Goal: Information Seeking & Learning: Learn about a topic

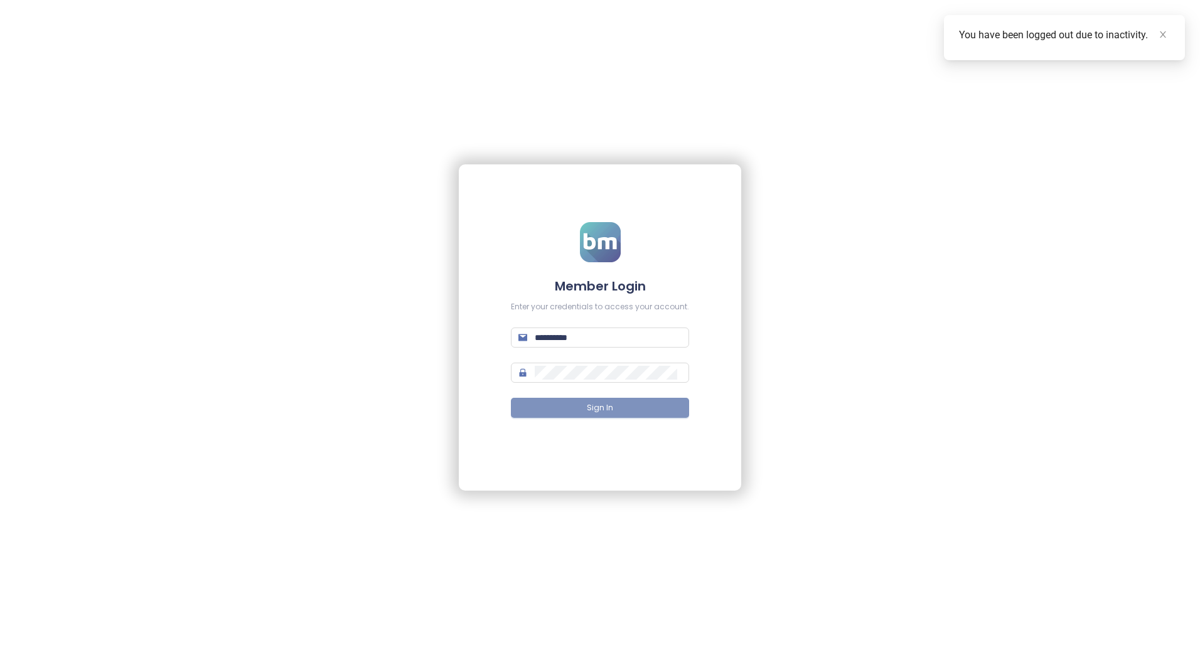
click at [617, 406] on button "Sign In" at bounding box center [600, 408] width 178 height 20
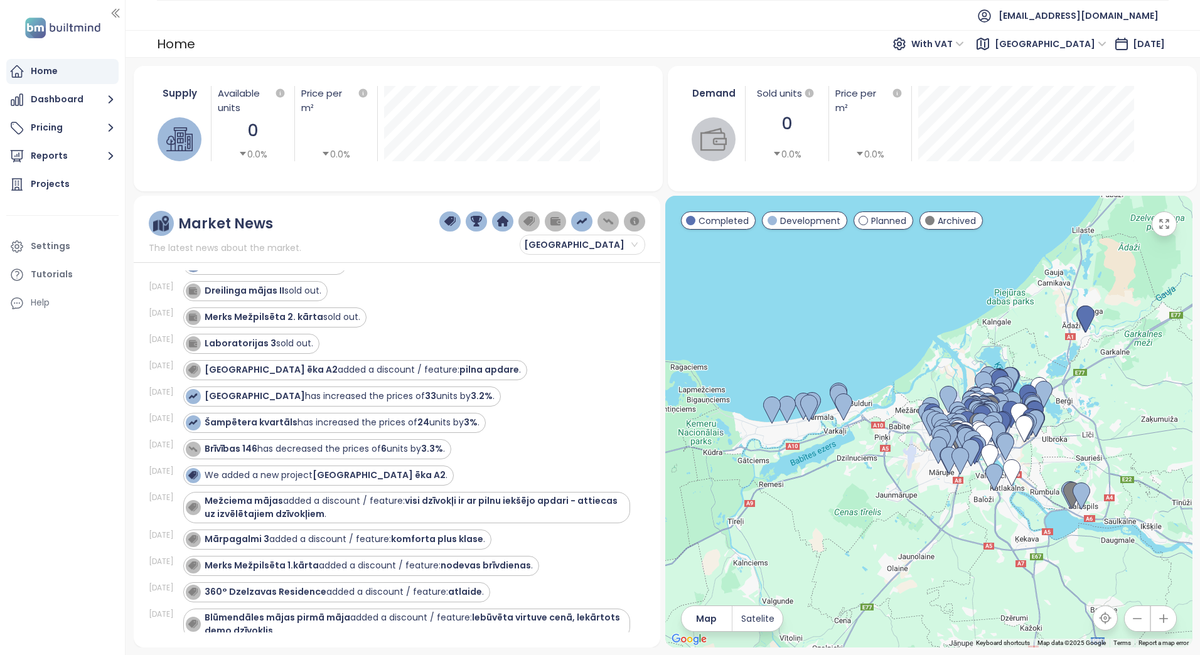
scroll to position [125, 0]
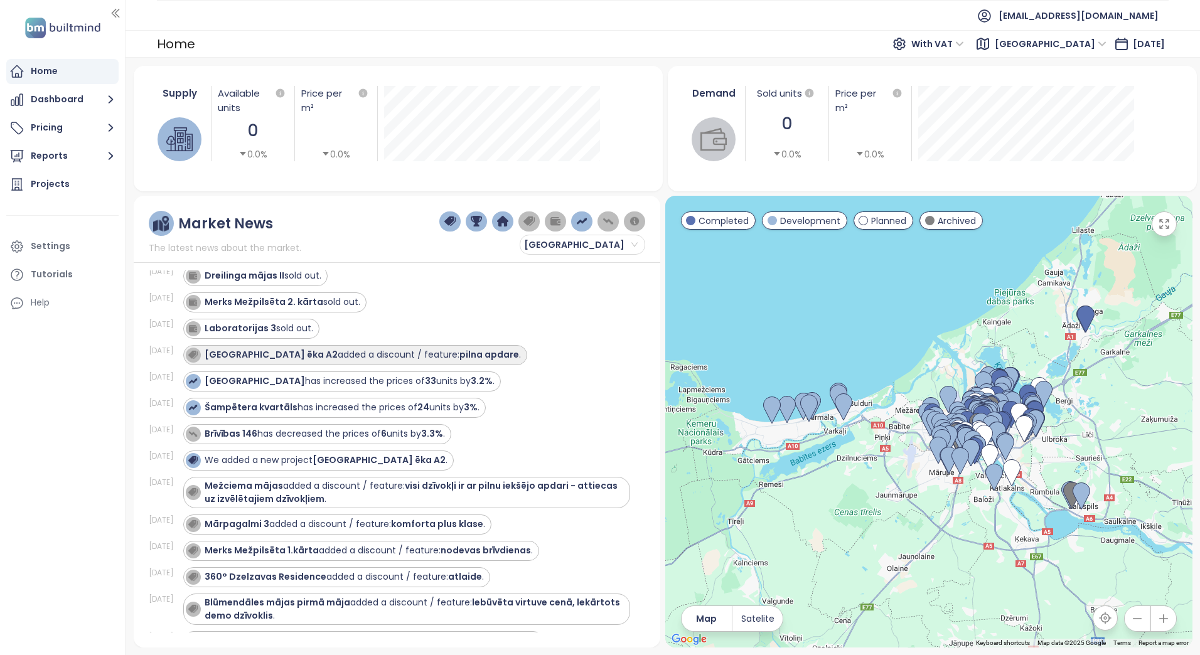
click at [415, 355] on div "Arena Garden Towers ēka A2 added a discount / feature: pilna apdare ." at bounding box center [363, 354] width 316 height 13
click at [479, 353] on strong "pilna apdare" at bounding box center [489, 354] width 60 height 13
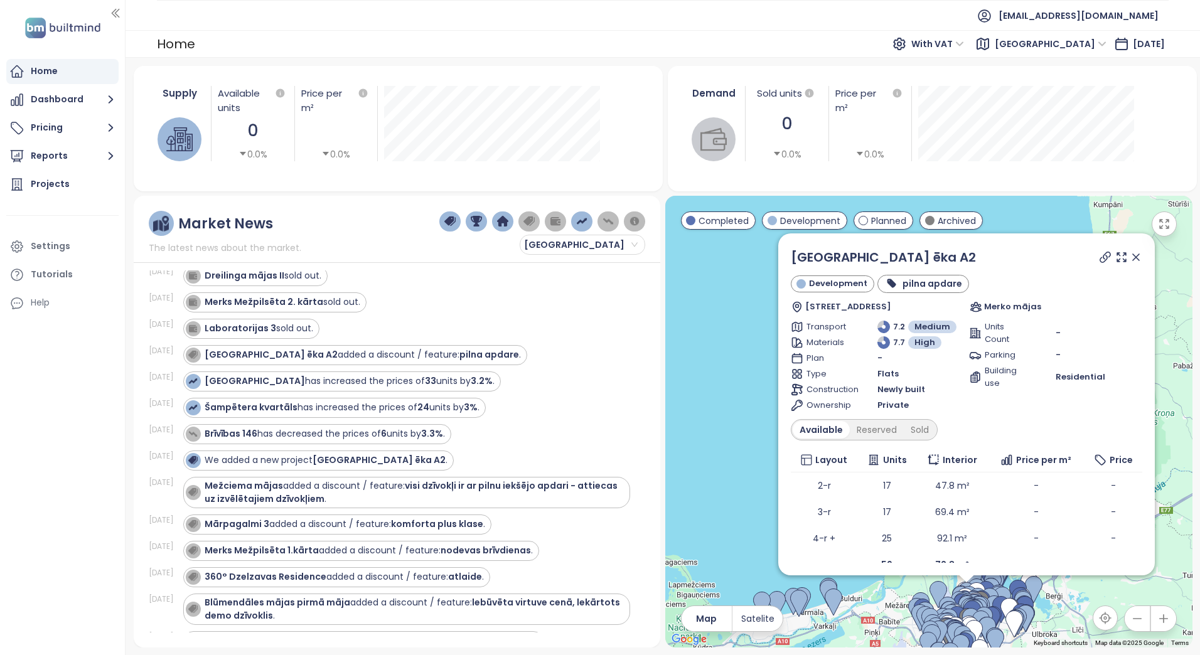
scroll to position [47, 0]
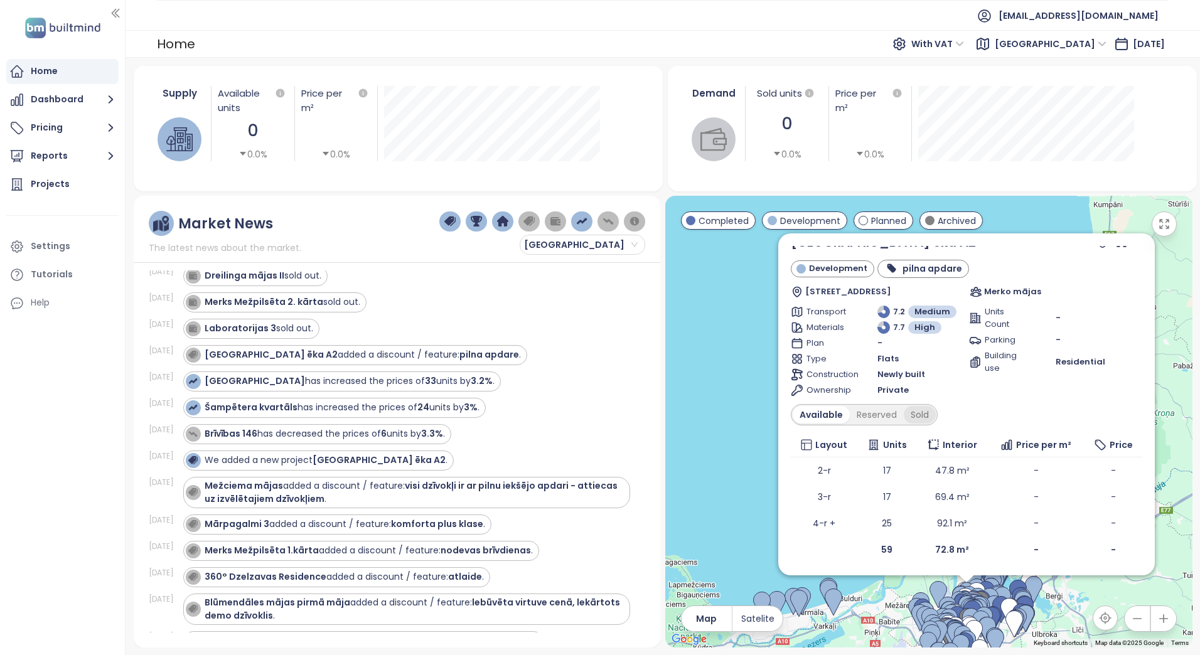
click at [912, 414] on div "Sold" at bounding box center [919, 415] width 32 height 18
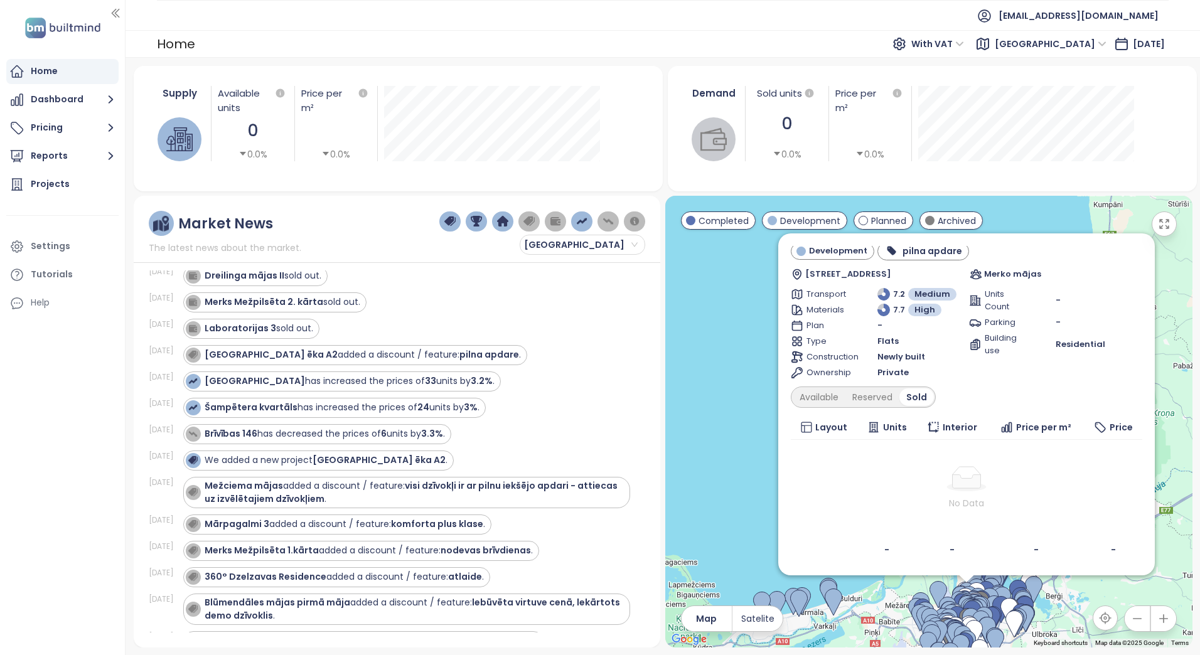
scroll to position [0, 0]
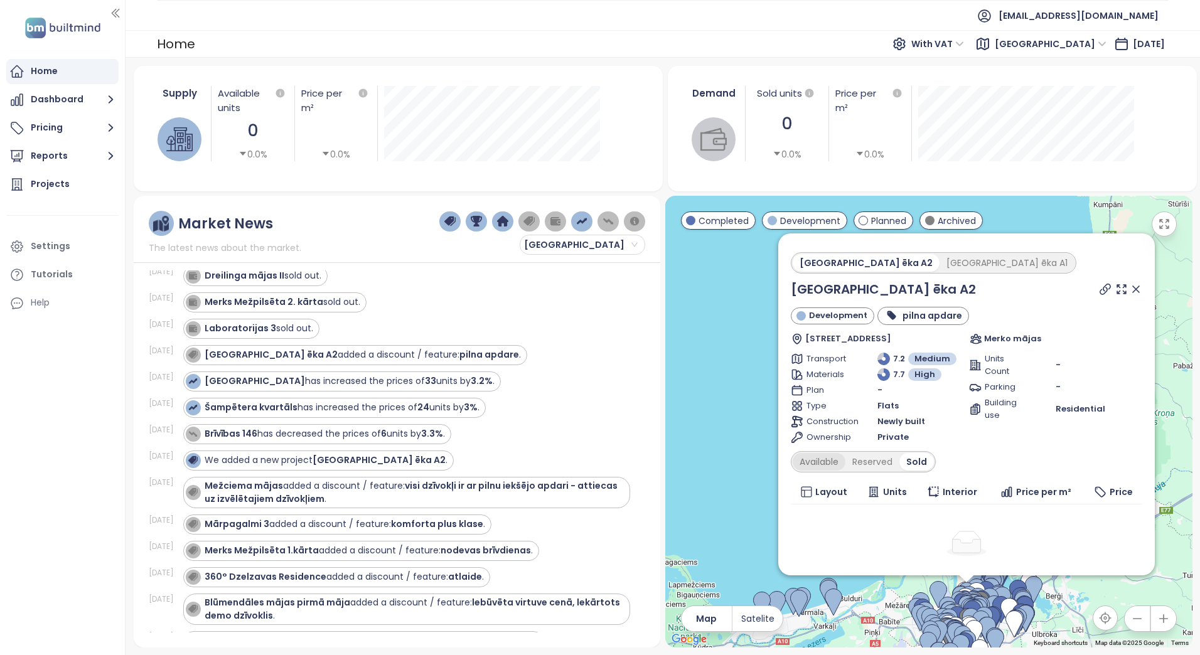
click at [822, 462] on div "Available" at bounding box center [818, 462] width 53 height 18
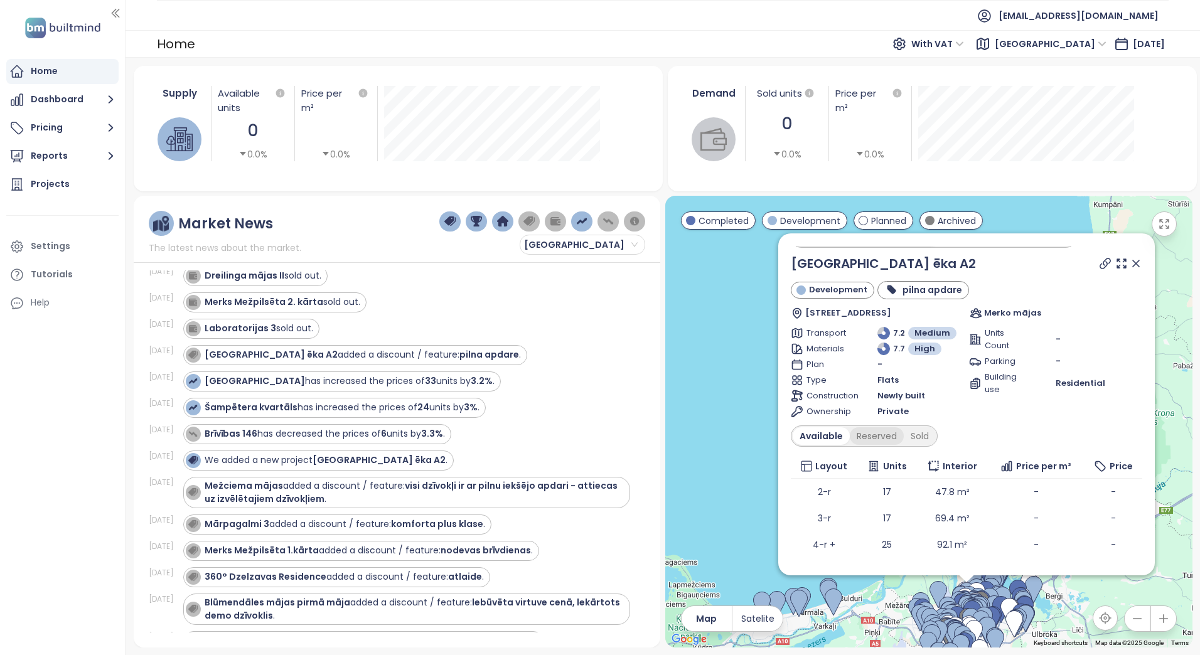
scroll to position [47, 0]
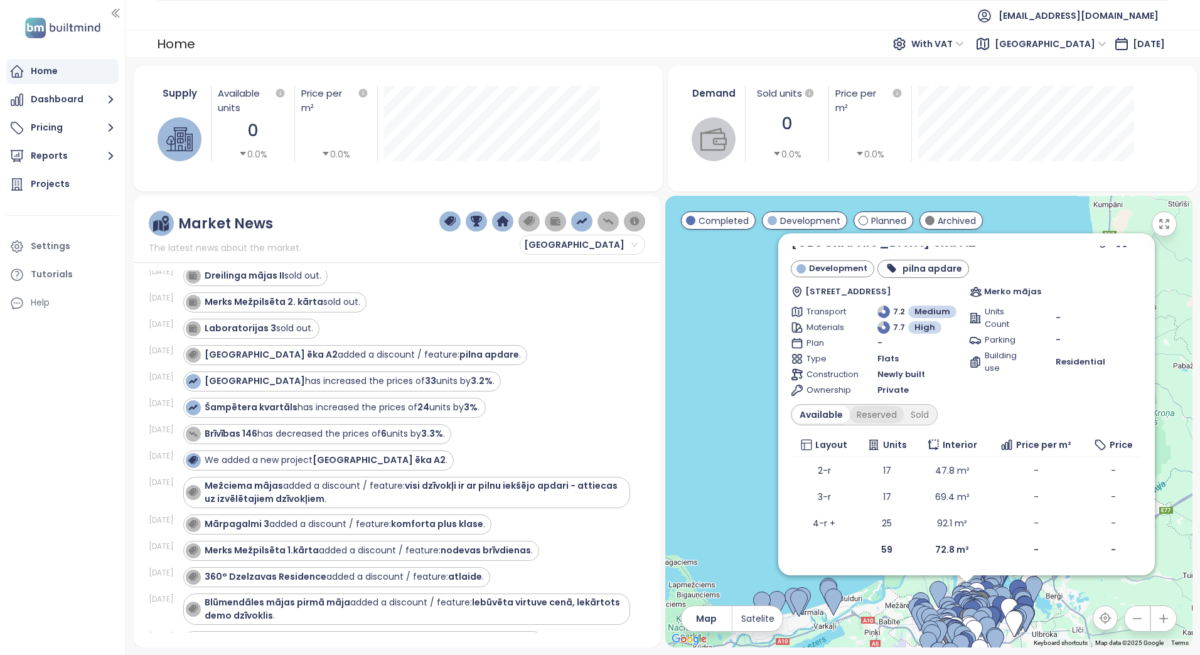
click at [875, 410] on div "Reserved" at bounding box center [876, 415] width 54 height 18
click at [821, 413] on div "Available" at bounding box center [818, 415] width 53 height 18
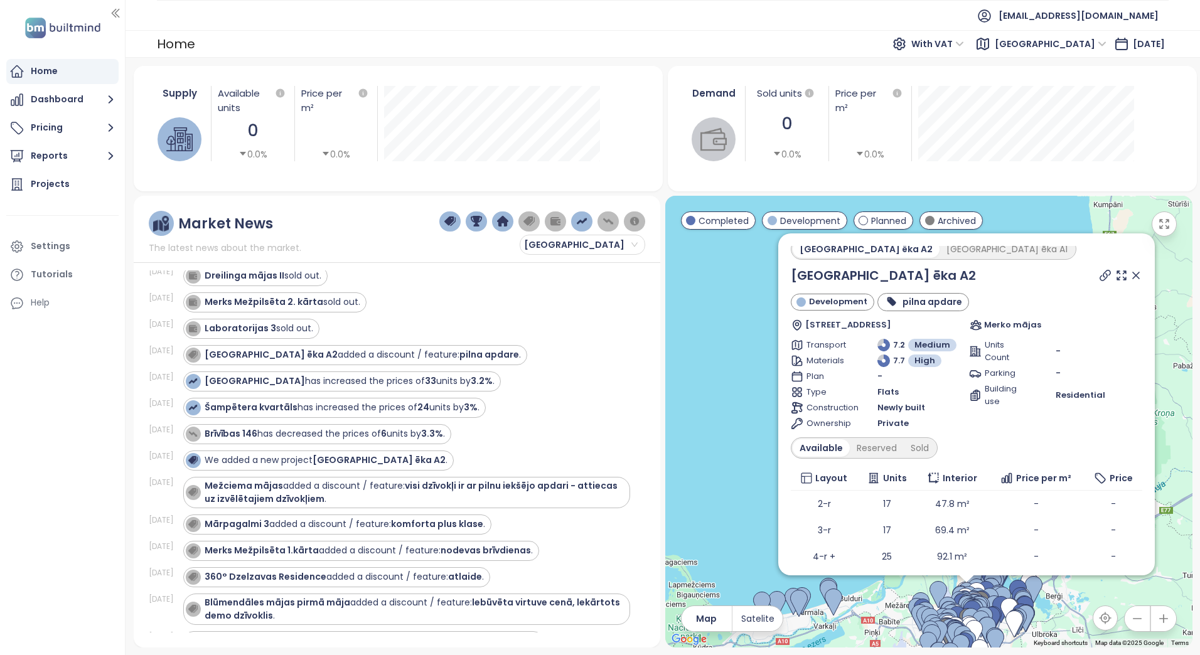
scroll to position [0, 0]
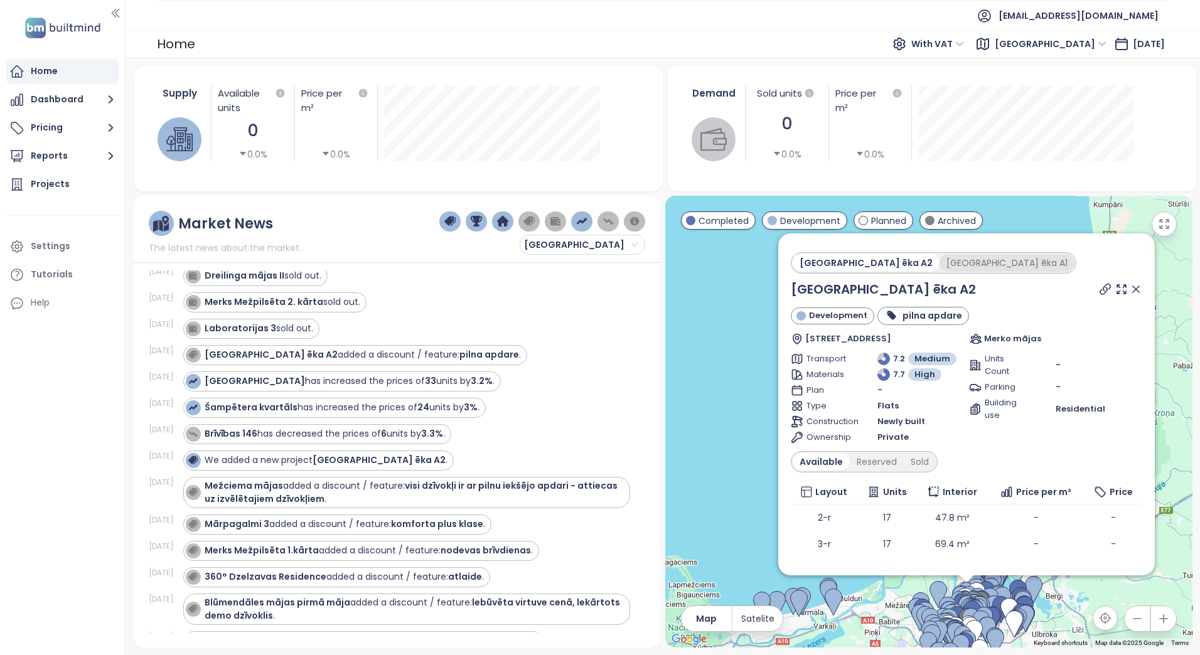
click at [973, 261] on div "Arena Garden Towers ēka A1" at bounding box center [1006, 263] width 135 height 18
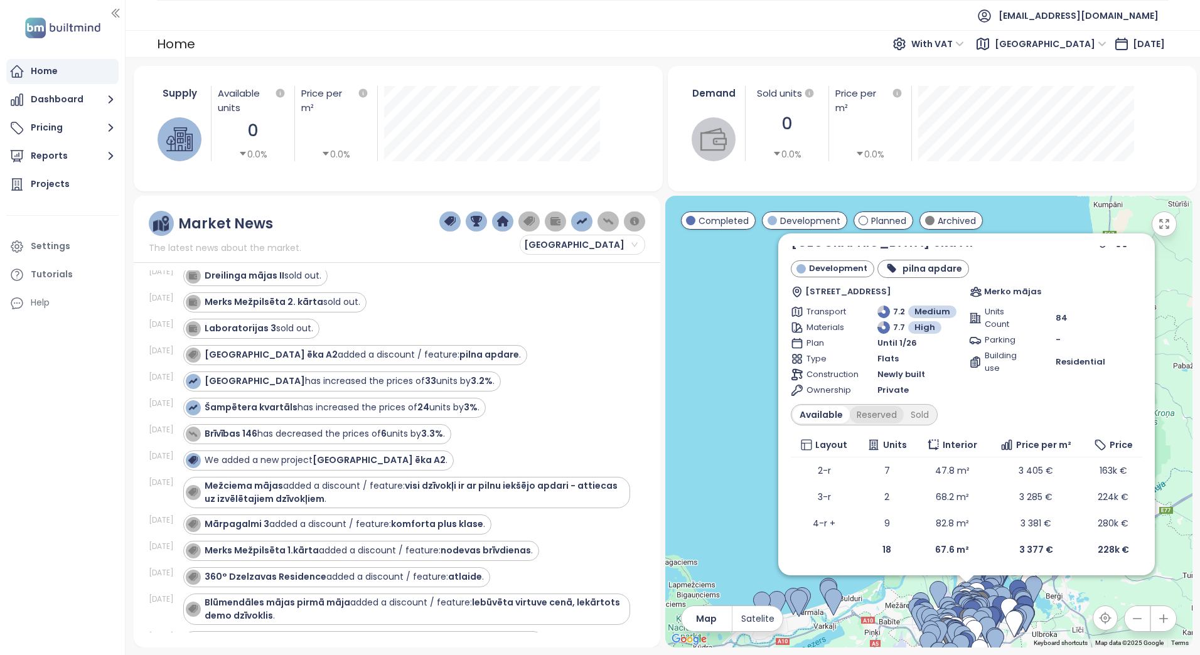
click at [875, 410] on div "Reserved" at bounding box center [876, 415] width 54 height 18
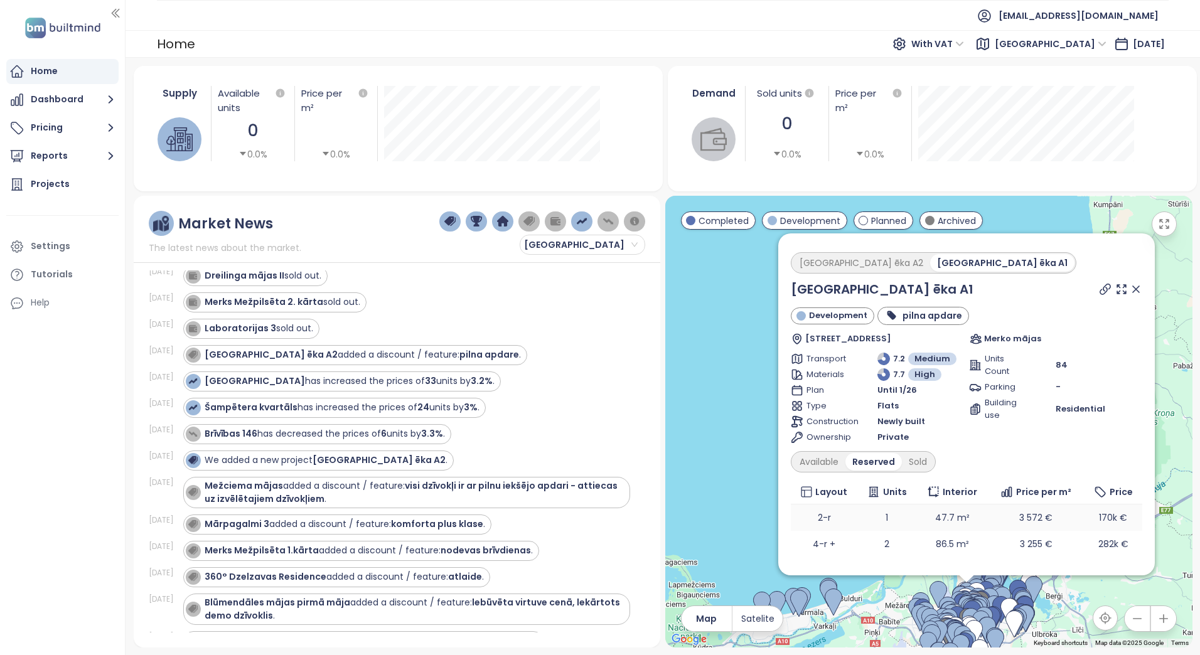
scroll to position [21, 0]
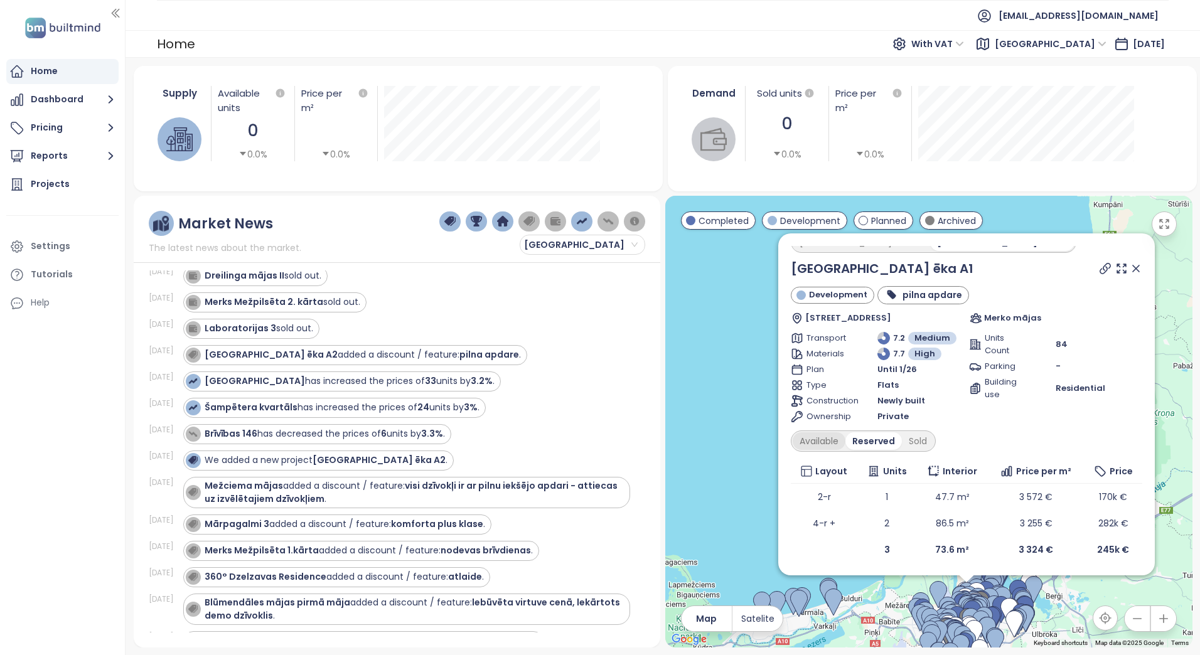
click at [811, 442] on div "Available" at bounding box center [818, 441] width 53 height 18
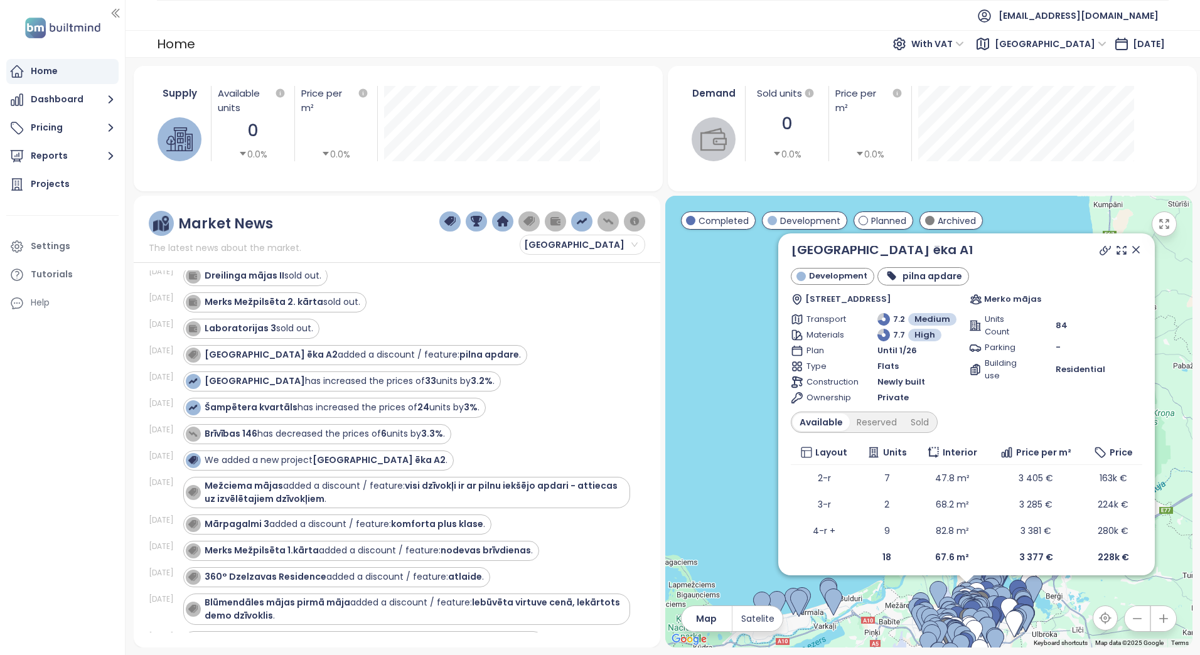
scroll to position [47, 0]
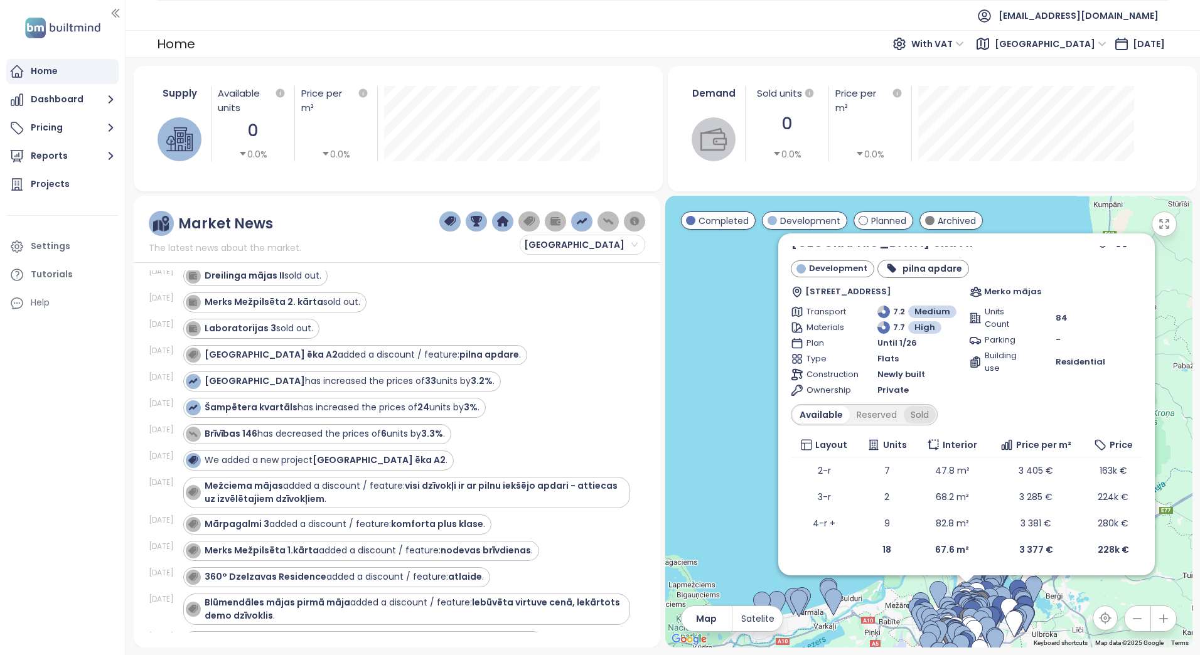
click at [912, 407] on div "Sold" at bounding box center [919, 415] width 32 height 18
click at [872, 412] on div "Reserved" at bounding box center [872, 415] width 54 height 18
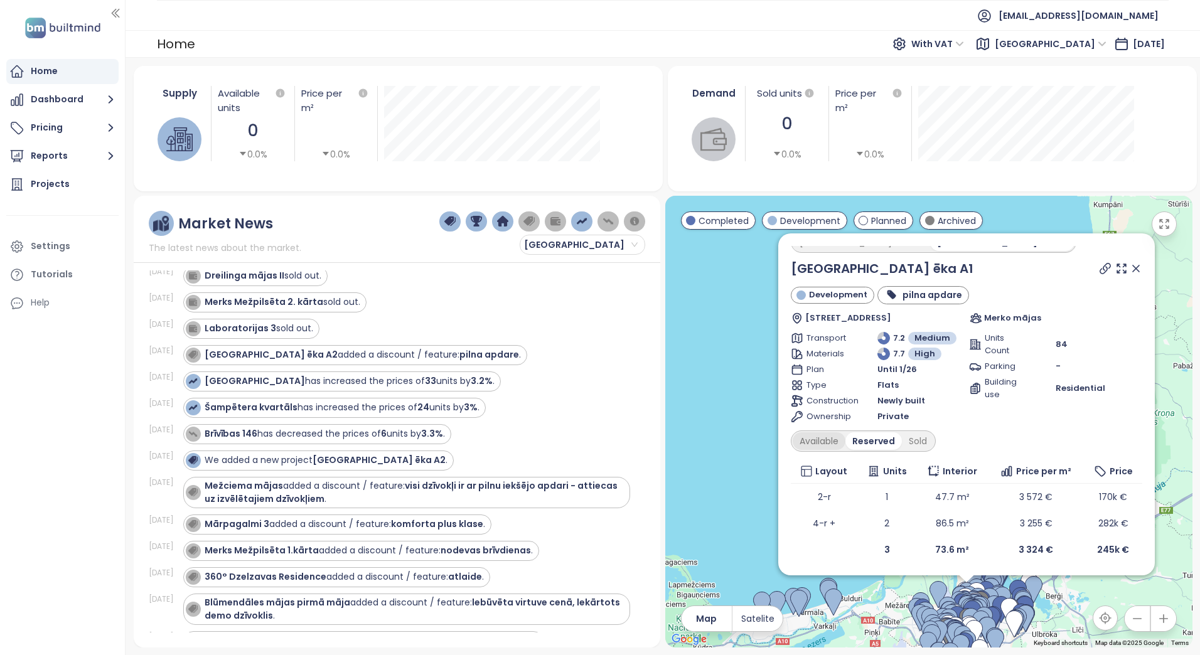
click at [821, 438] on div "Available" at bounding box center [818, 441] width 53 height 18
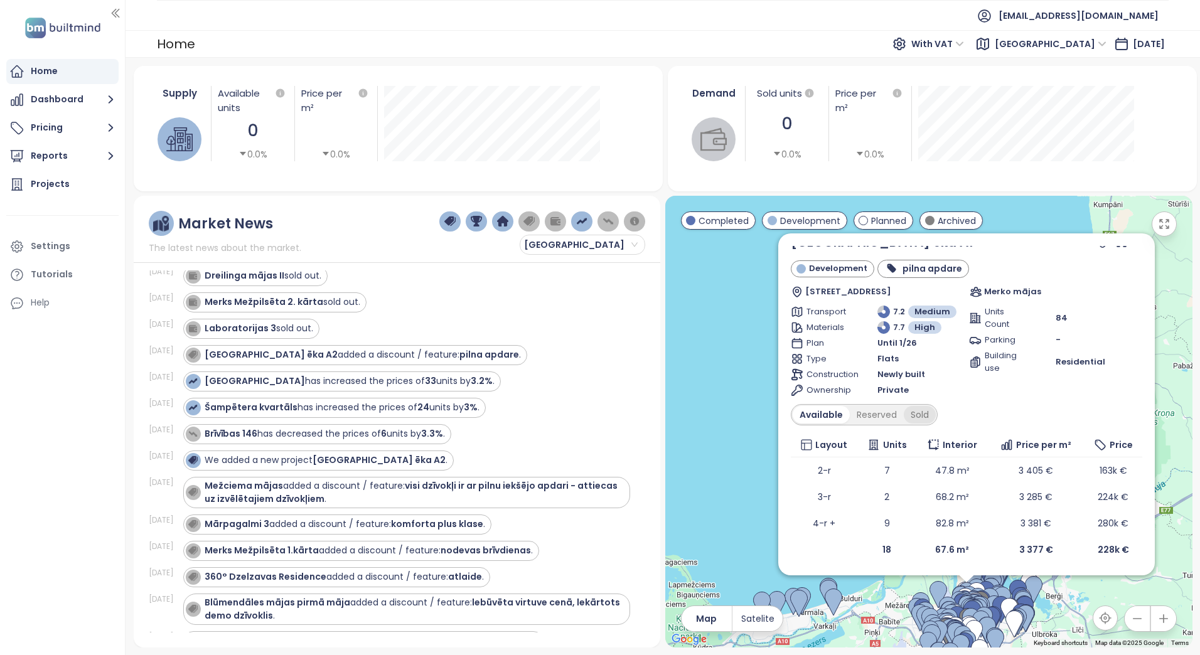
click at [916, 415] on div "Sold" at bounding box center [919, 415] width 32 height 18
click at [873, 413] on div "Reserved" at bounding box center [872, 415] width 54 height 18
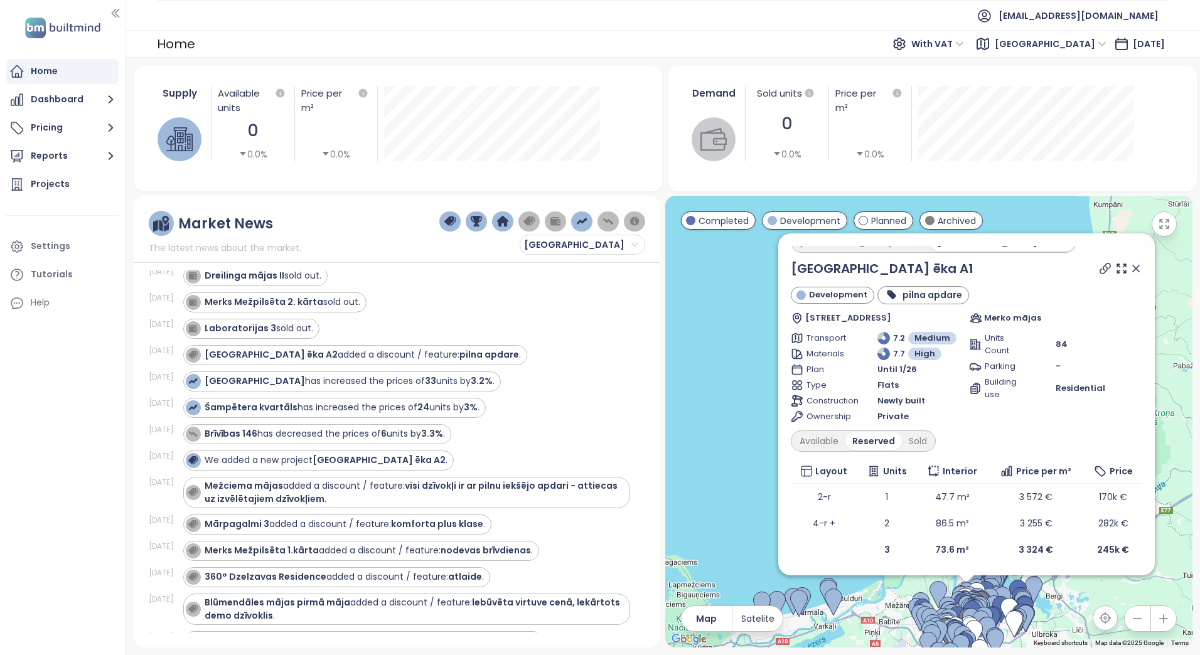
scroll to position [21, 0]
click at [836, 415] on span "Ownership" at bounding box center [827, 416] width 43 height 13
click at [829, 440] on div "Available" at bounding box center [818, 441] width 53 height 18
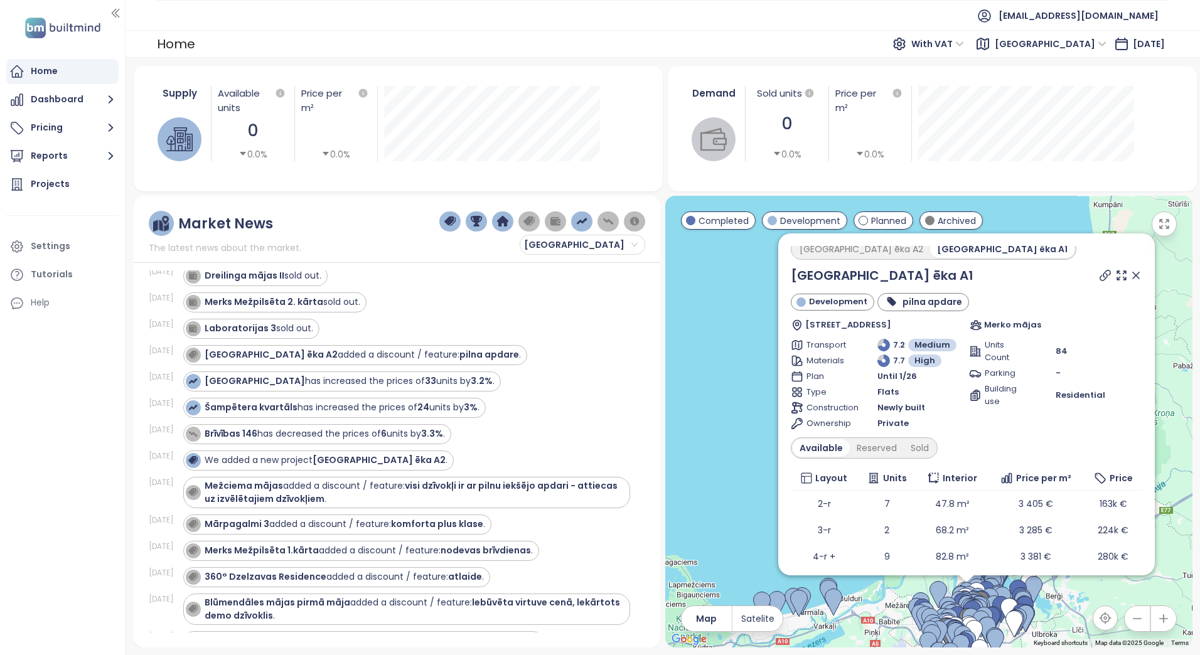
scroll to position [0, 0]
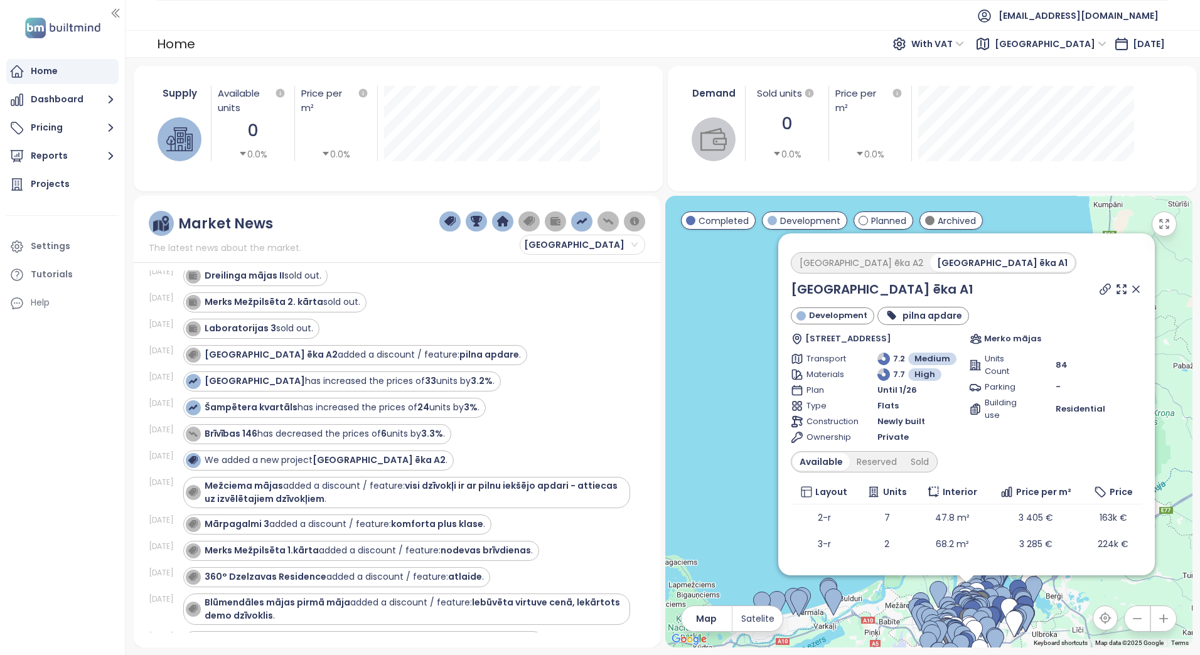
click at [871, 253] on div "Arena Garden Towers ēka A2 Arena Garden Towers ēka A1" at bounding box center [932, 262] width 285 height 21
click at [866, 257] on div "Arena Garden Towers ēka A2" at bounding box center [860, 263] width 137 height 18
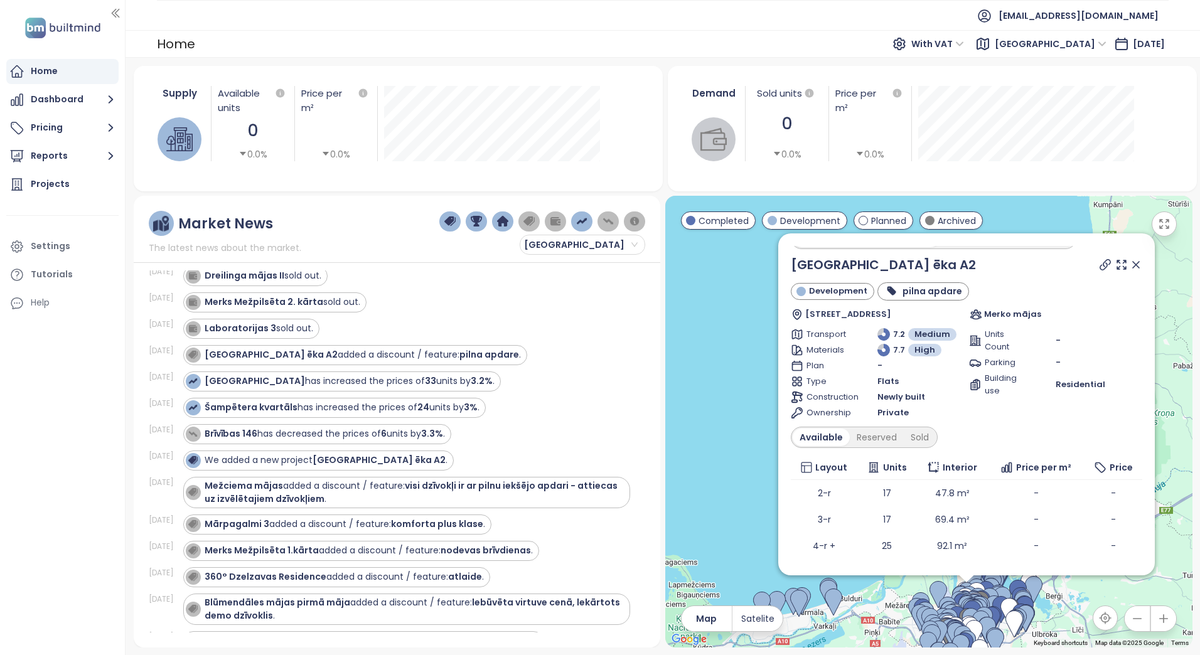
scroll to position [47, 0]
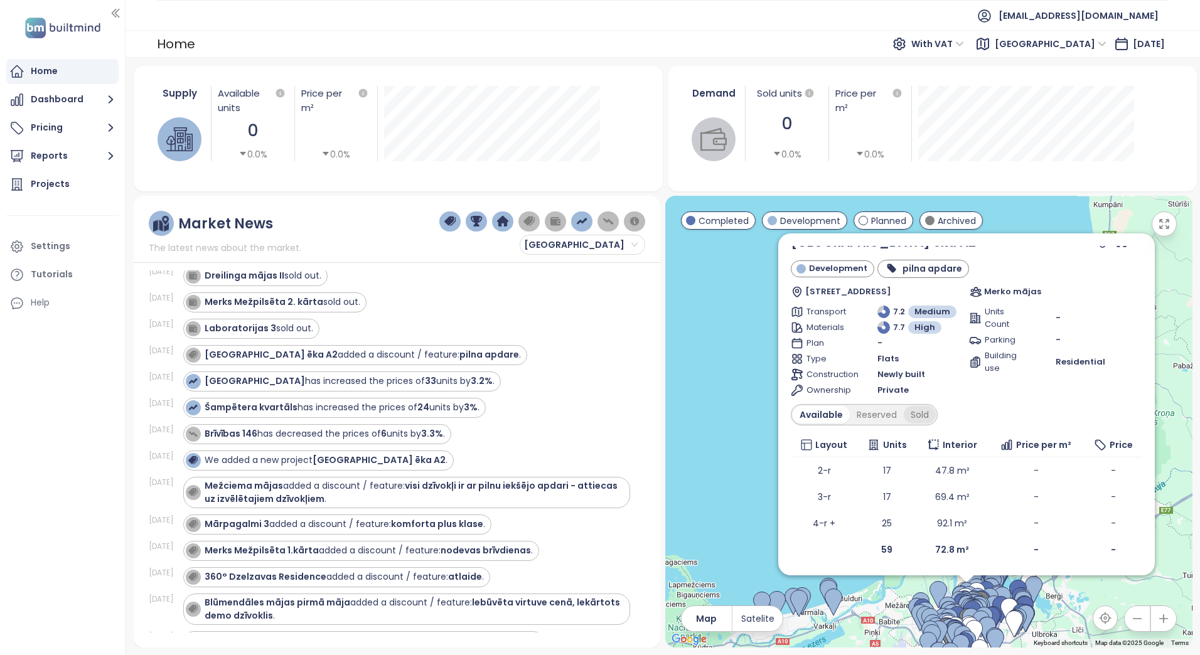
click at [921, 413] on div "Sold" at bounding box center [919, 415] width 32 height 18
click at [875, 413] on div "Reserved" at bounding box center [872, 415] width 54 height 18
click at [824, 411] on div "Available" at bounding box center [818, 415] width 53 height 18
click at [870, 414] on div "Reserved" at bounding box center [876, 415] width 54 height 18
click at [829, 415] on div "Available" at bounding box center [818, 415] width 53 height 18
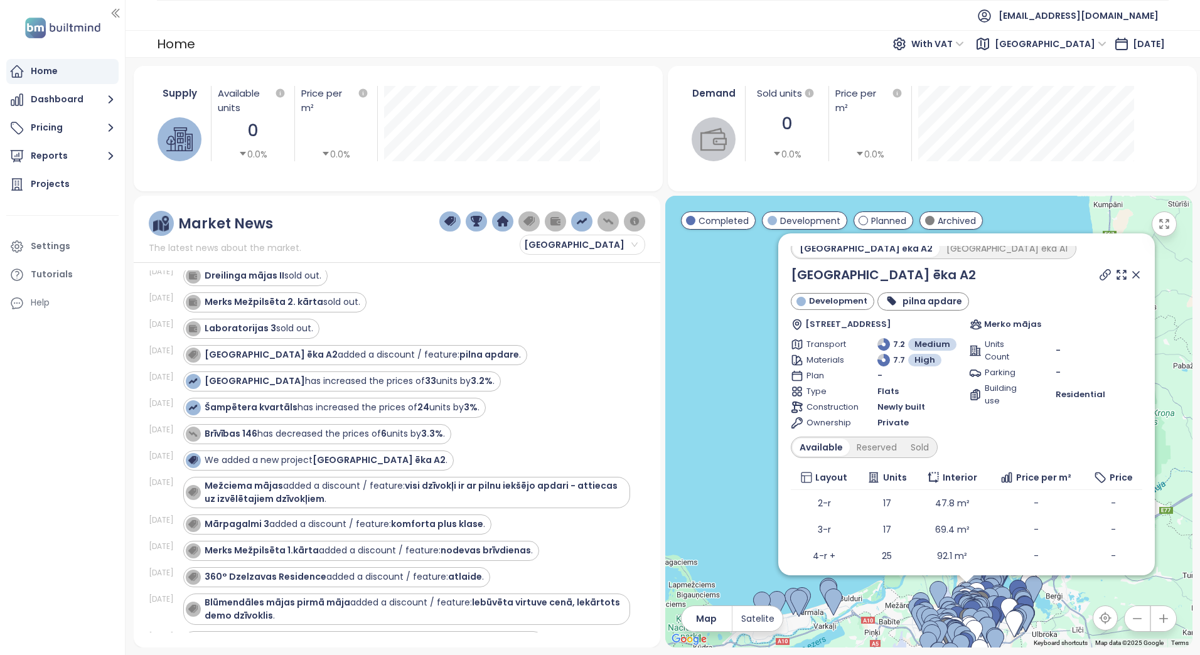
scroll to position [0, 0]
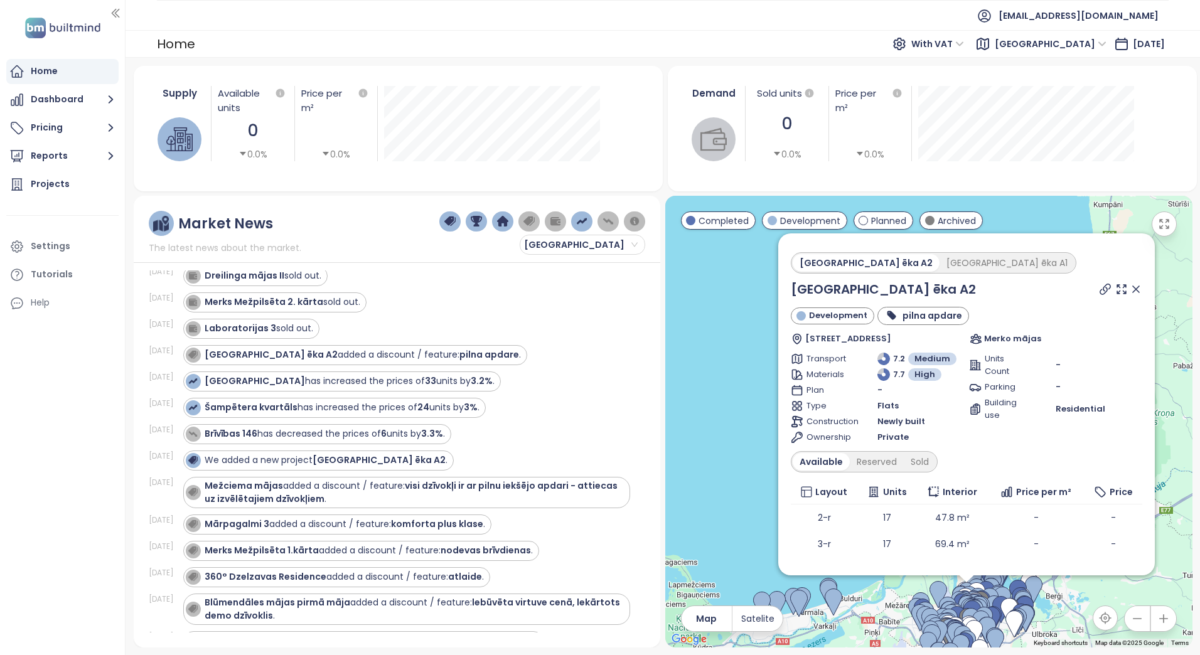
click at [1132, 290] on icon at bounding box center [1135, 289] width 6 height 6
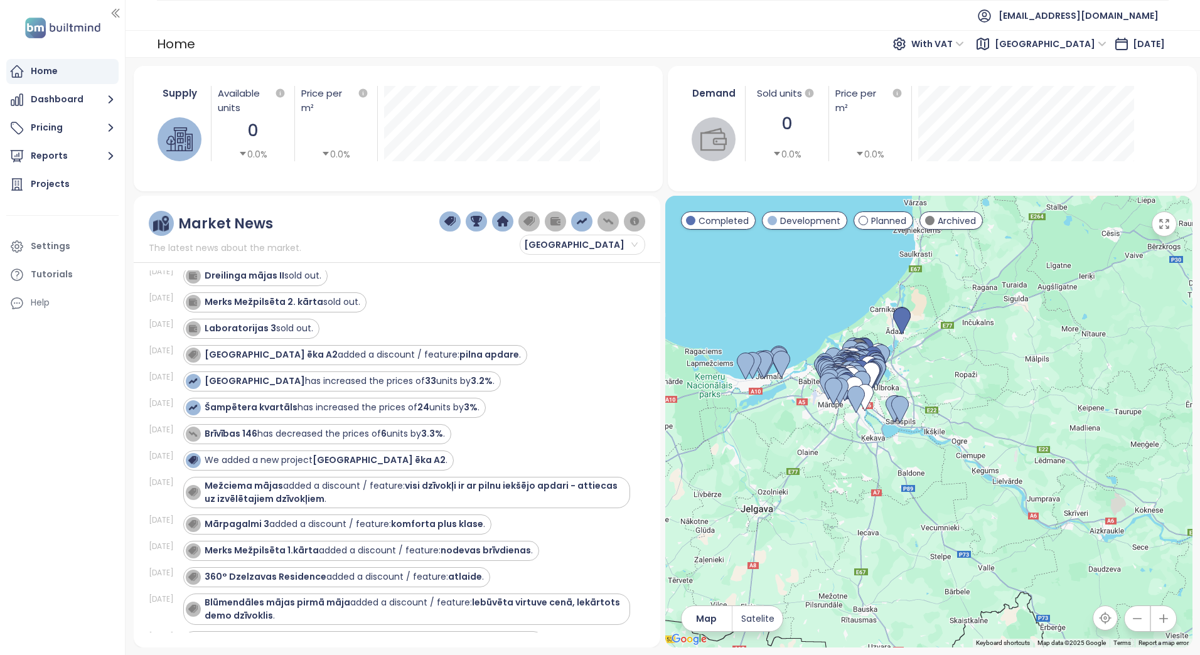
drag, startPoint x: 1137, startPoint y: 509, endPoint x: 932, endPoint y: 373, distance: 246.6
click at [932, 373] on div at bounding box center [928, 422] width 527 height 452
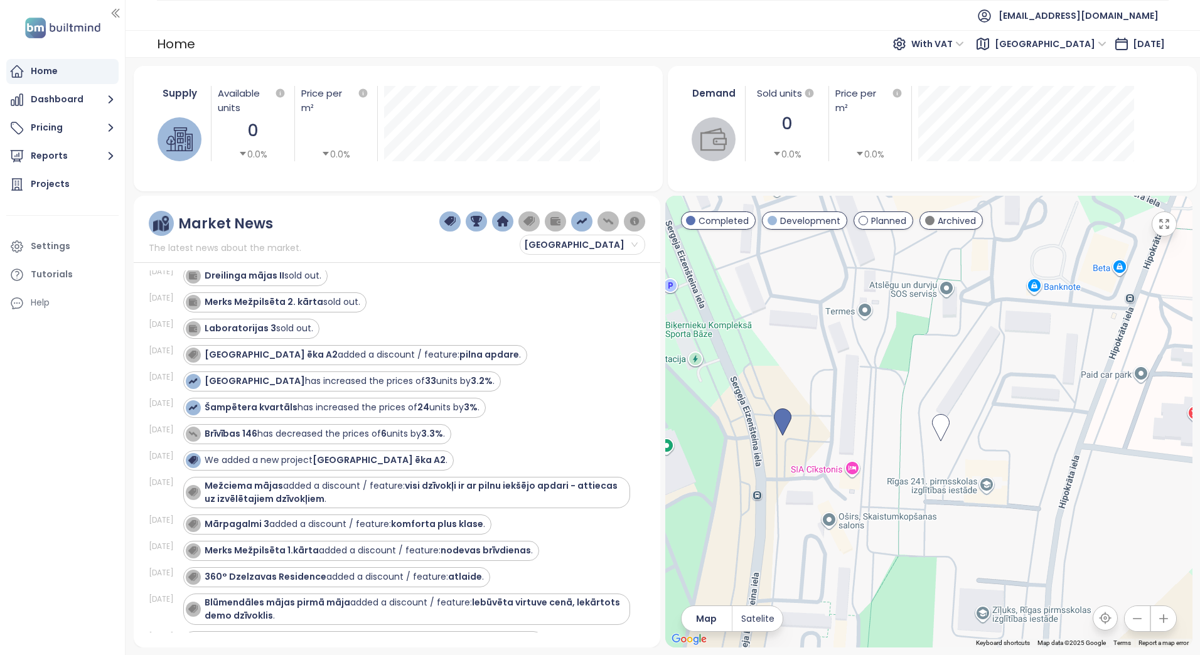
drag, startPoint x: 1088, startPoint y: 494, endPoint x: 970, endPoint y: 390, distance: 158.2
click at [970, 390] on div at bounding box center [928, 422] width 527 height 452
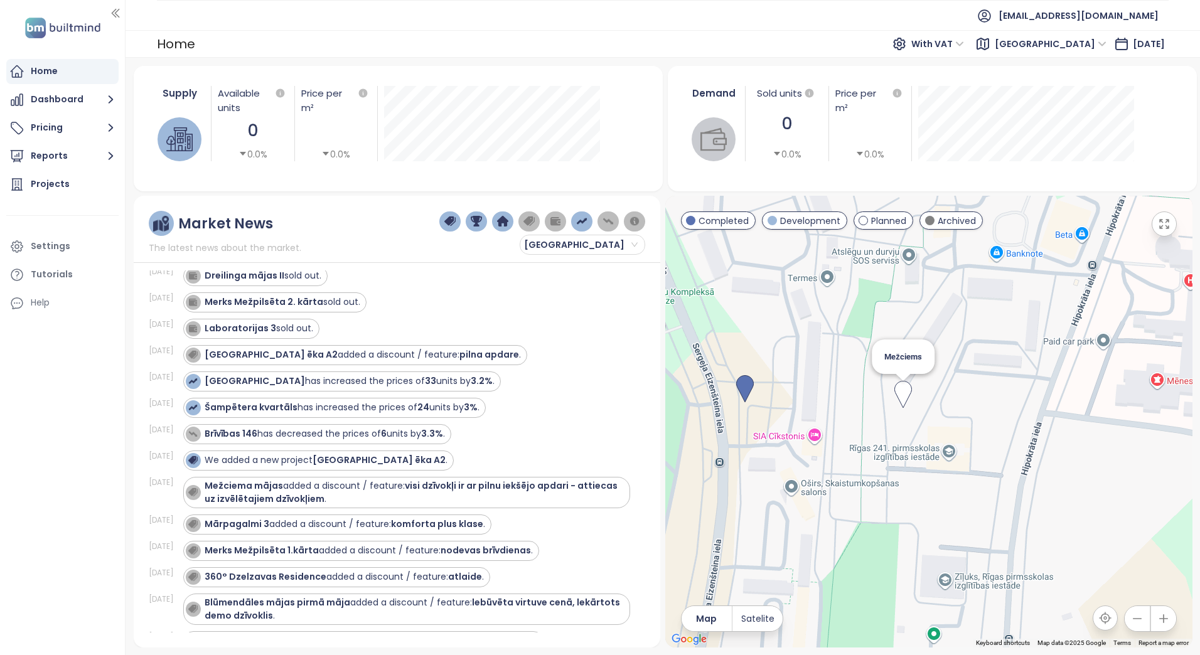
click at [904, 393] on img at bounding box center [903, 395] width 18 height 28
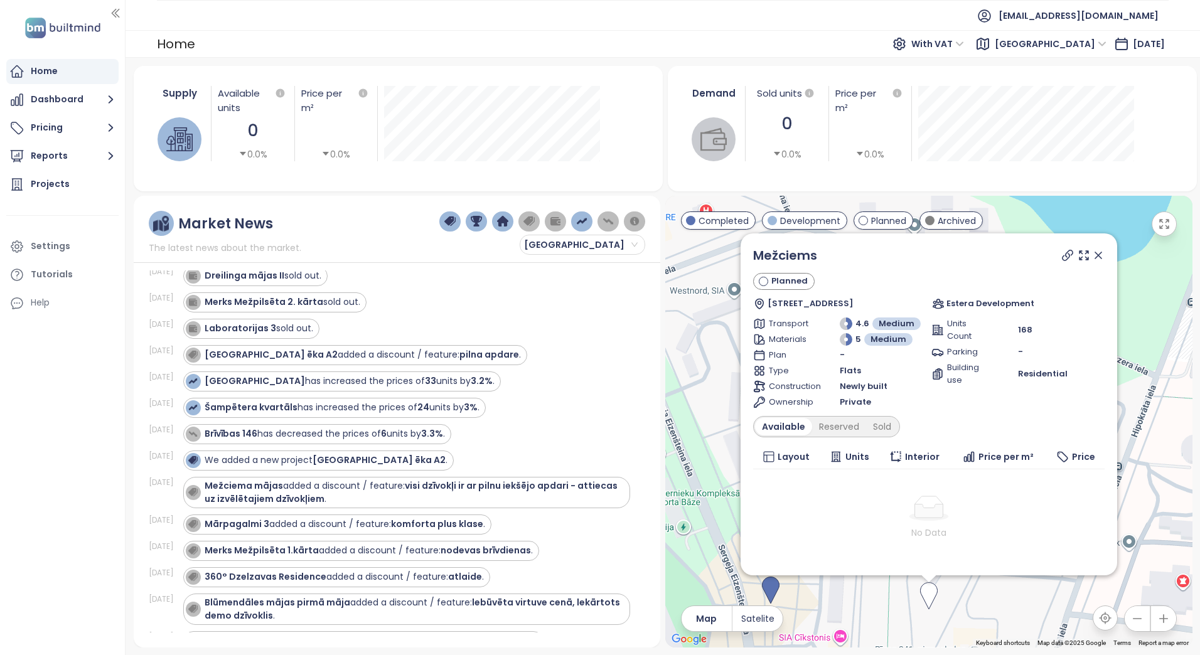
click at [1101, 253] on icon at bounding box center [1098, 255] width 6 height 6
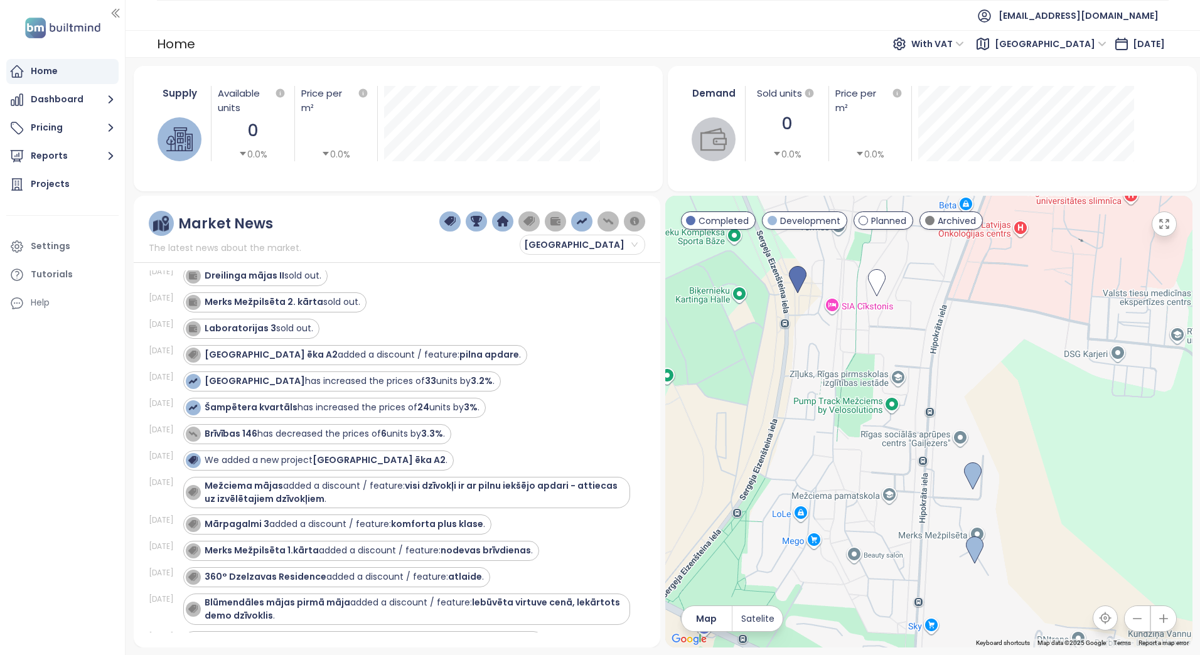
drag, startPoint x: 1036, startPoint y: 546, endPoint x: 934, endPoint y: 292, distance: 273.9
click at [934, 292] on div at bounding box center [928, 422] width 527 height 452
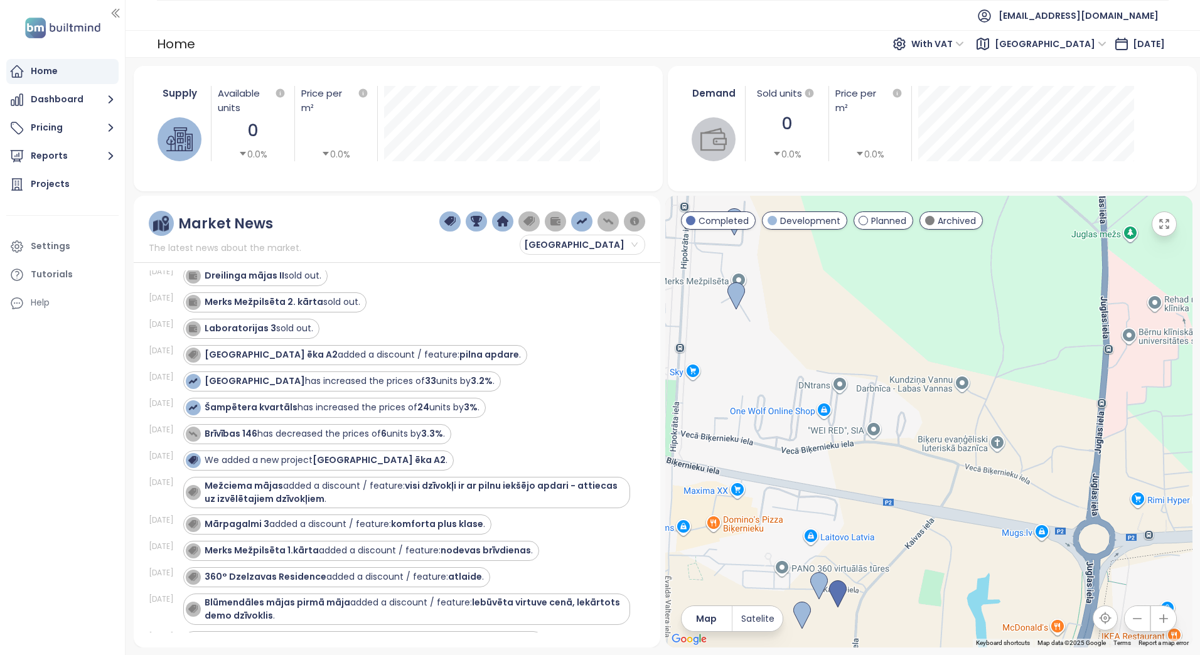
drag, startPoint x: 1108, startPoint y: 541, endPoint x: 866, endPoint y: 289, distance: 349.2
click at [866, 284] on div at bounding box center [928, 422] width 527 height 452
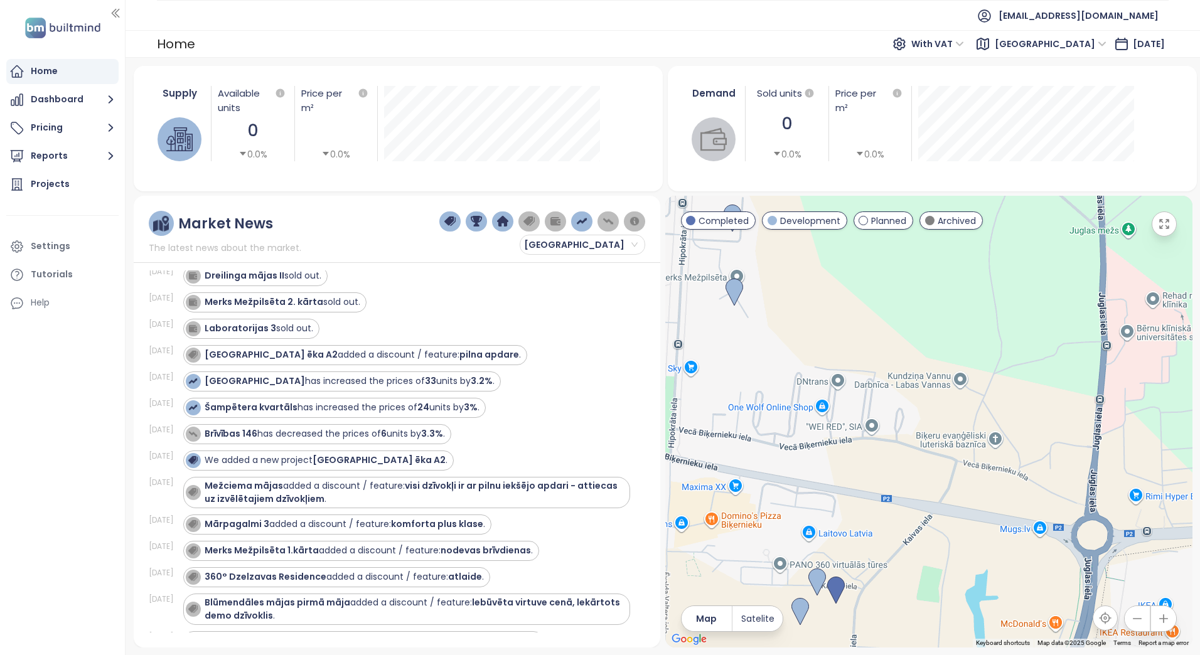
drag, startPoint x: 863, startPoint y: 277, endPoint x: 1046, endPoint y: 514, distance: 299.2
click at [1060, 516] on div at bounding box center [928, 422] width 527 height 452
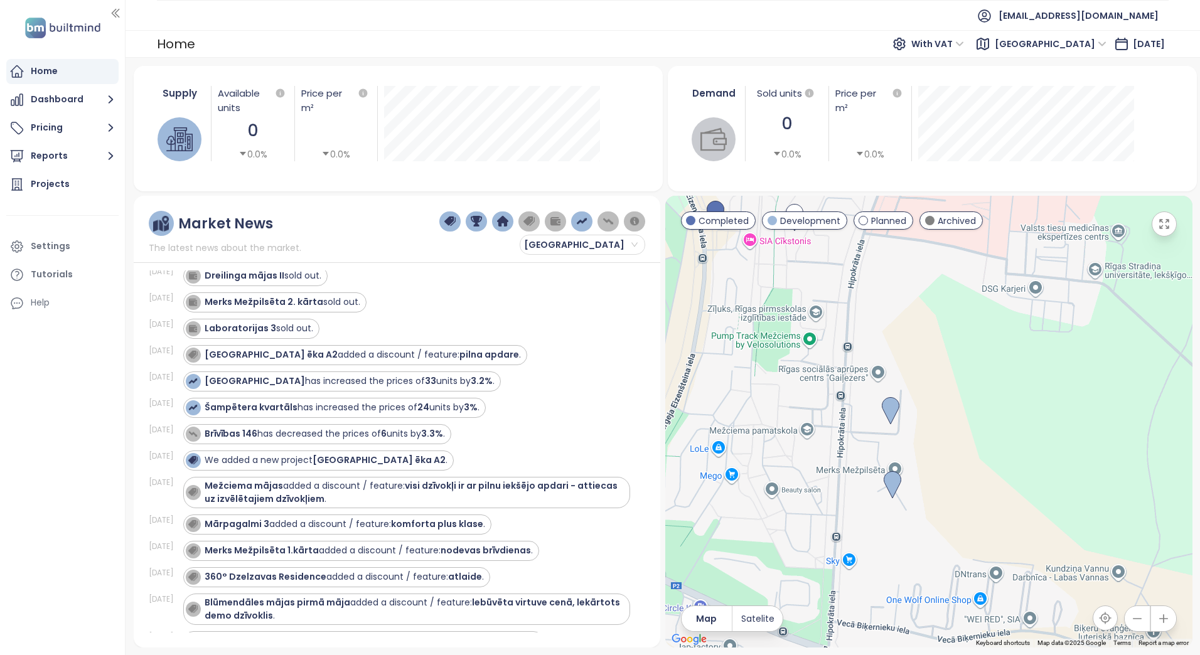
drag, startPoint x: 1124, startPoint y: 549, endPoint x: 847, endPoint y: 233, distance: 420.1
click at [846, 234] on div at bounding box center [928, 422] width 527 height 452
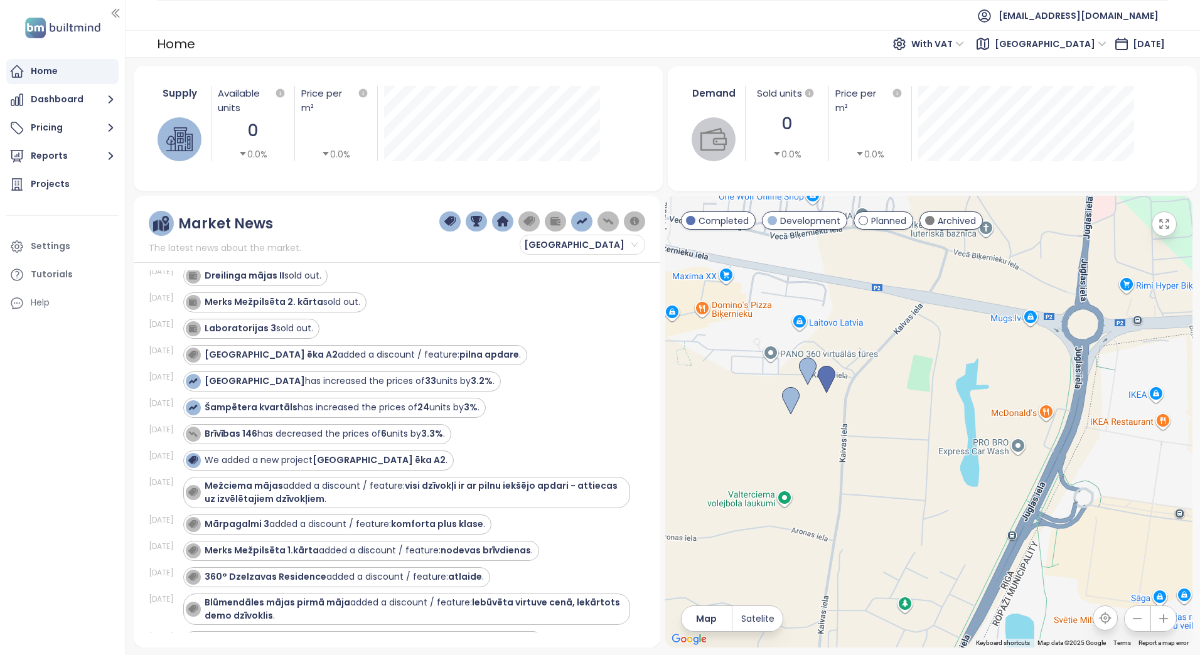
drag, startPoint x: 946, startPoint y: 422, endPoint x: 963, endPoint y: 238, distance: 185.2
click at [963, 240] on div at bounding box center [928, 422] width 527 height 452
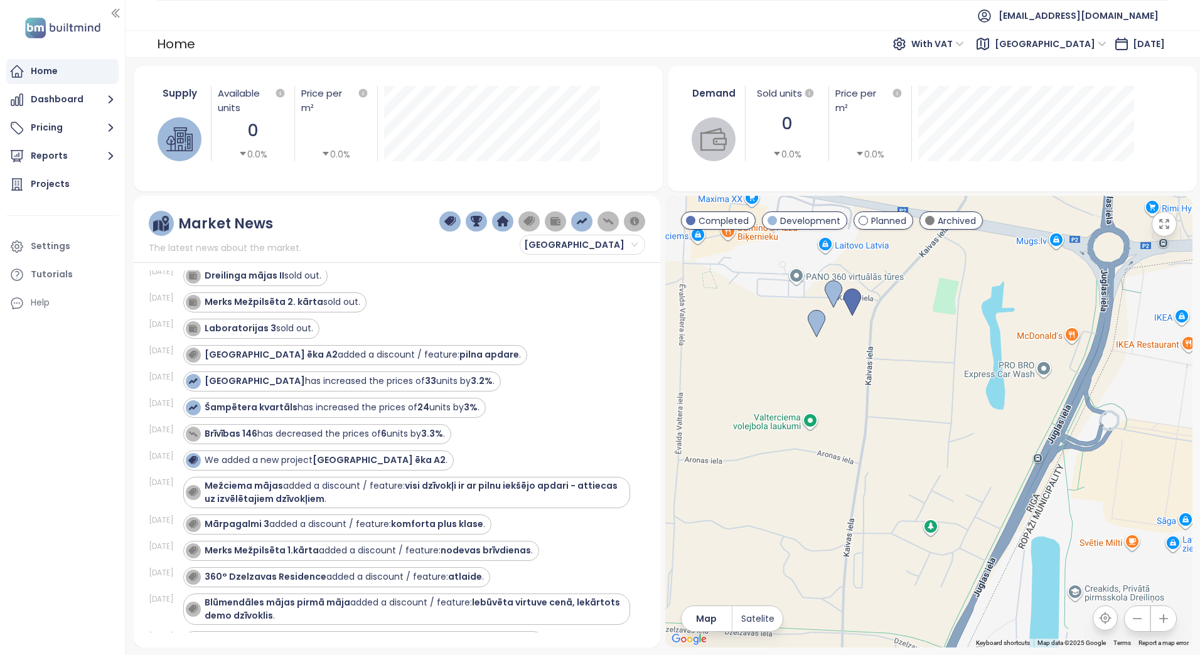
drag, startPoint x: 882, startPoint y: 460, endPoint x: 962, endPoint y: 391, distance: 106.3
click at [962, 390] on div at bounding box center [928, 422] width 527 height 452
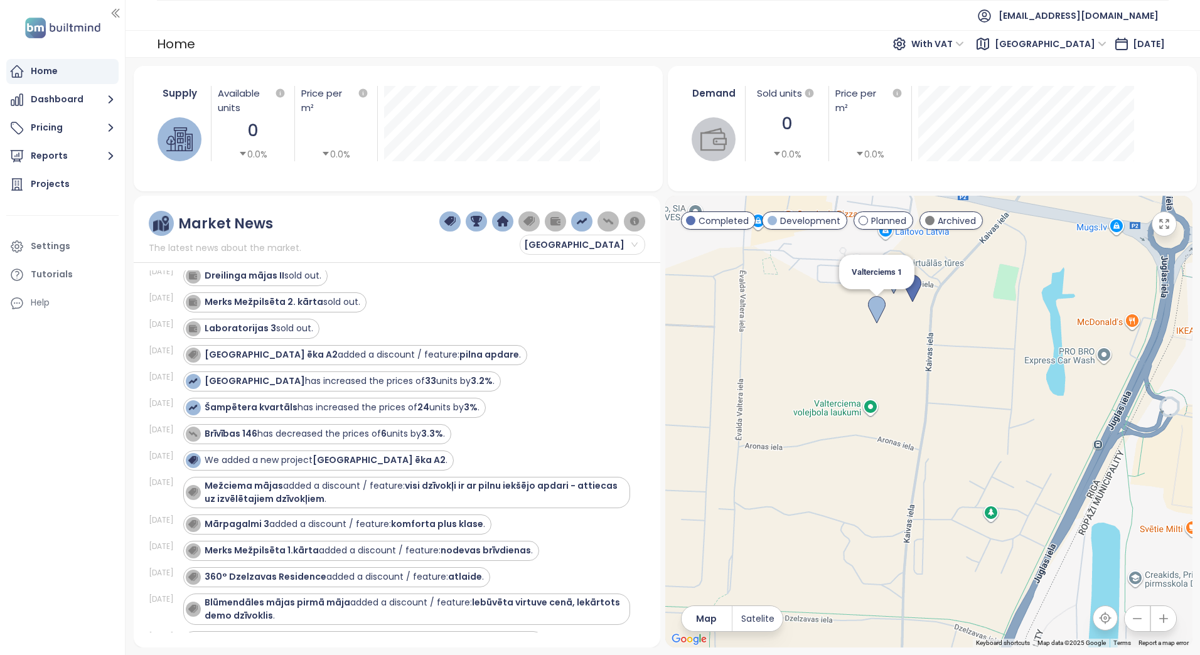
click at [877, 310] on img at bounding box center [877, 310] width 18 height 28
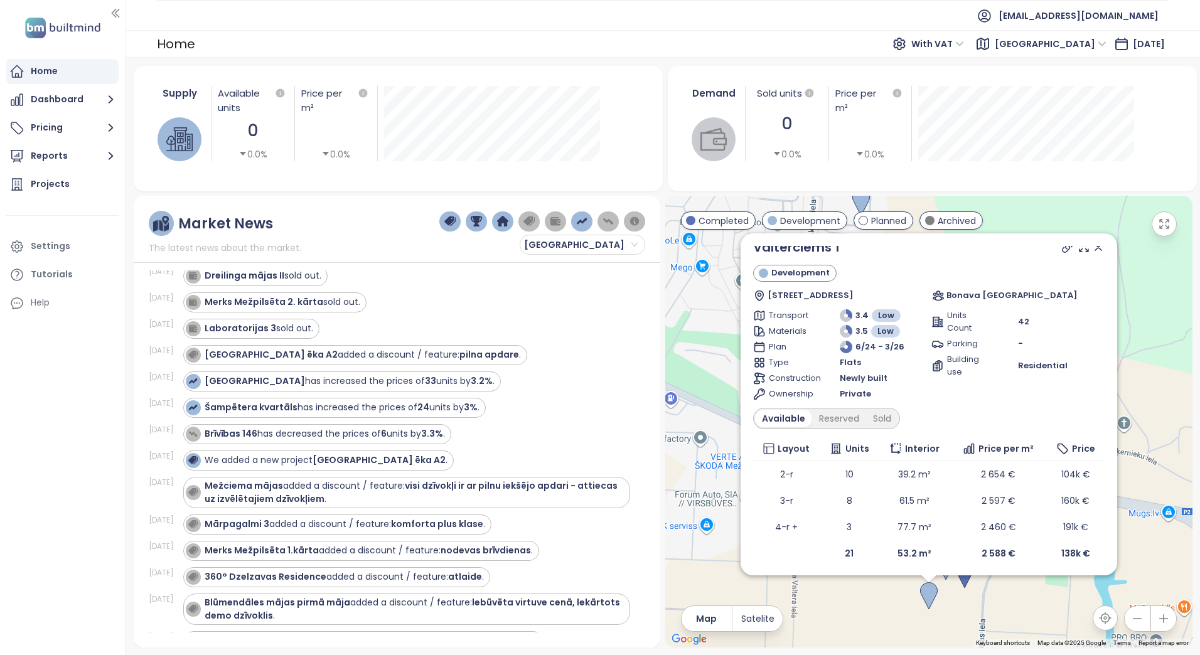
scroll to position [12, 0]
click at [880, 413] on div "Sold" at bounding box center [882, 415] width 32 height 18
click at [829, 415] on div "Reserved" at bounding box center [834, 415] width 54 height 18
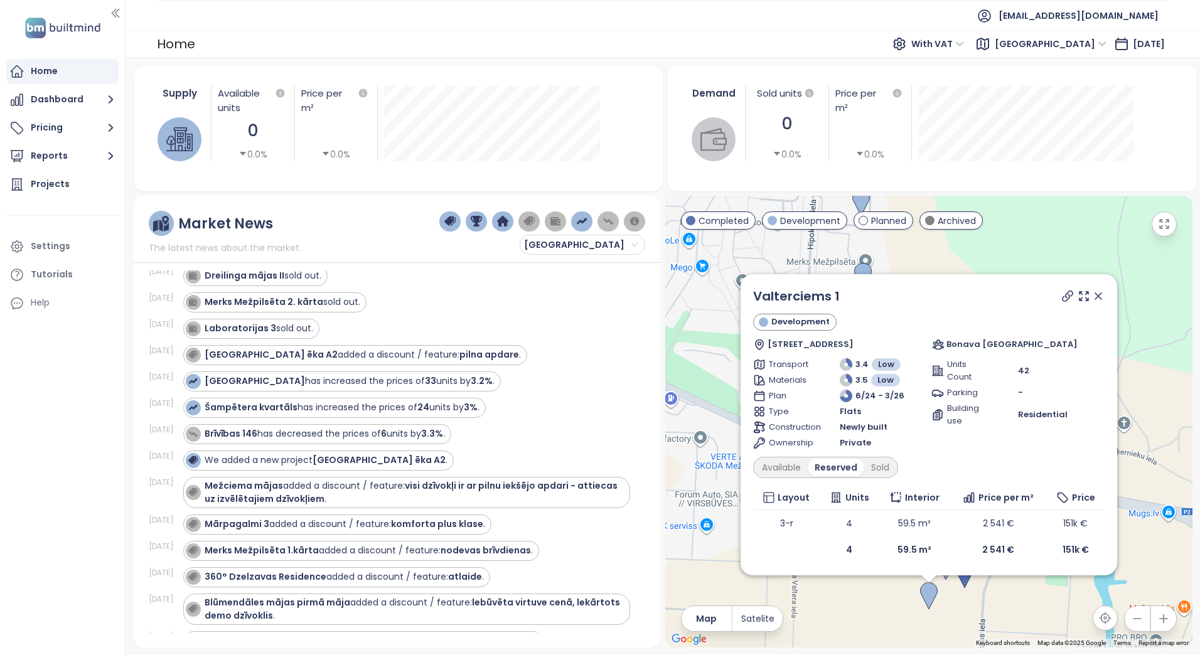
scroll to position [0, 0]
click at [786, 471] on div "Available" at bounding box center [781, 468] width 53 height 18
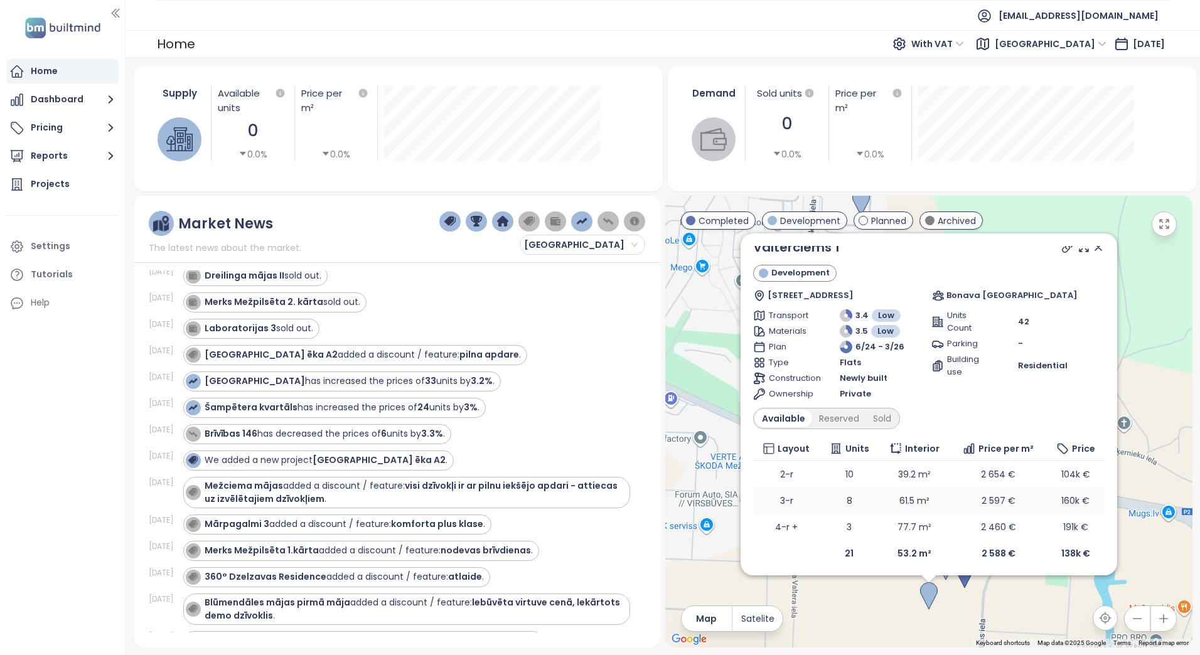
scroll to position [12, 0]
click at [876, 414] on div "Sold" at bounding box center [882, 415] width 32 height 18
click at [834, 417] on div "Reserved" at bounding box center [834, 415] width 54 height 18
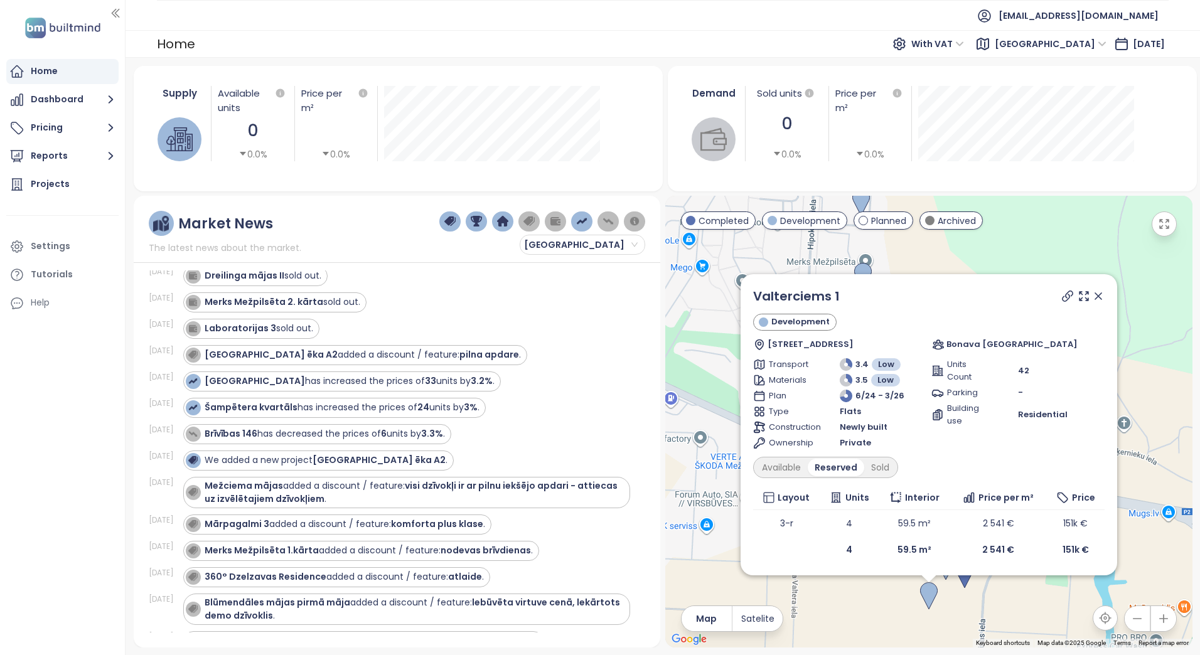
scroll to position [0, 0]
click at [790, 468] on div "Available" at bounding box center [781, 468] width 53 height 18
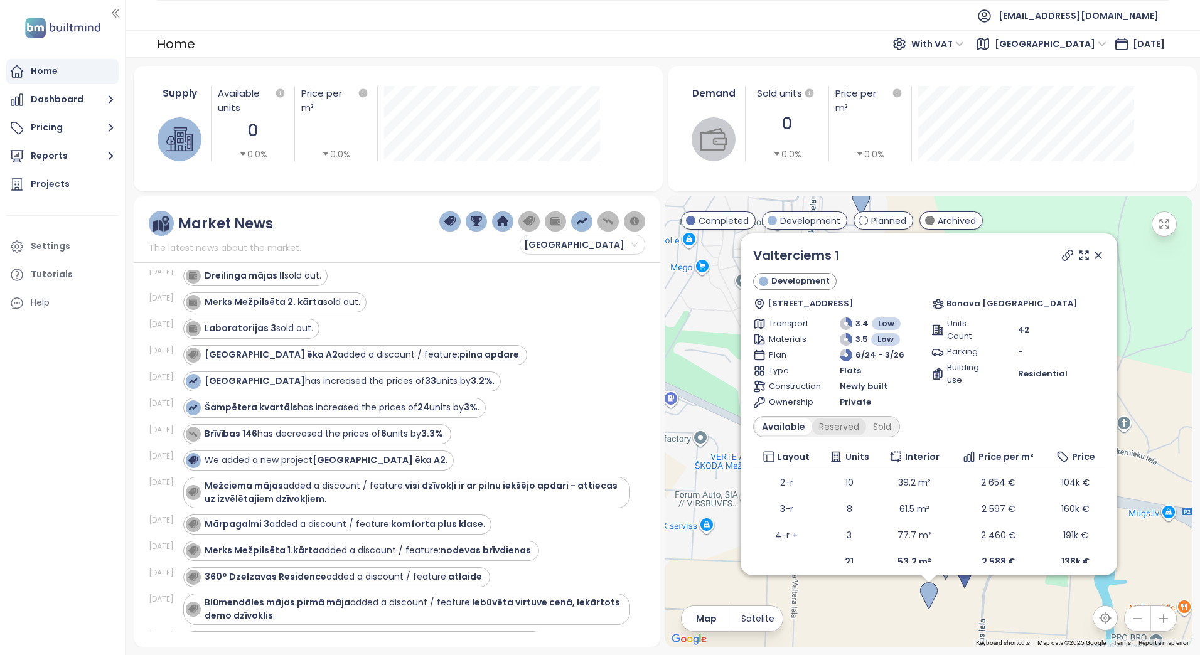
click at [831, 430] on div "Reserved" at bounding box center [839, 427] width 54 height 18
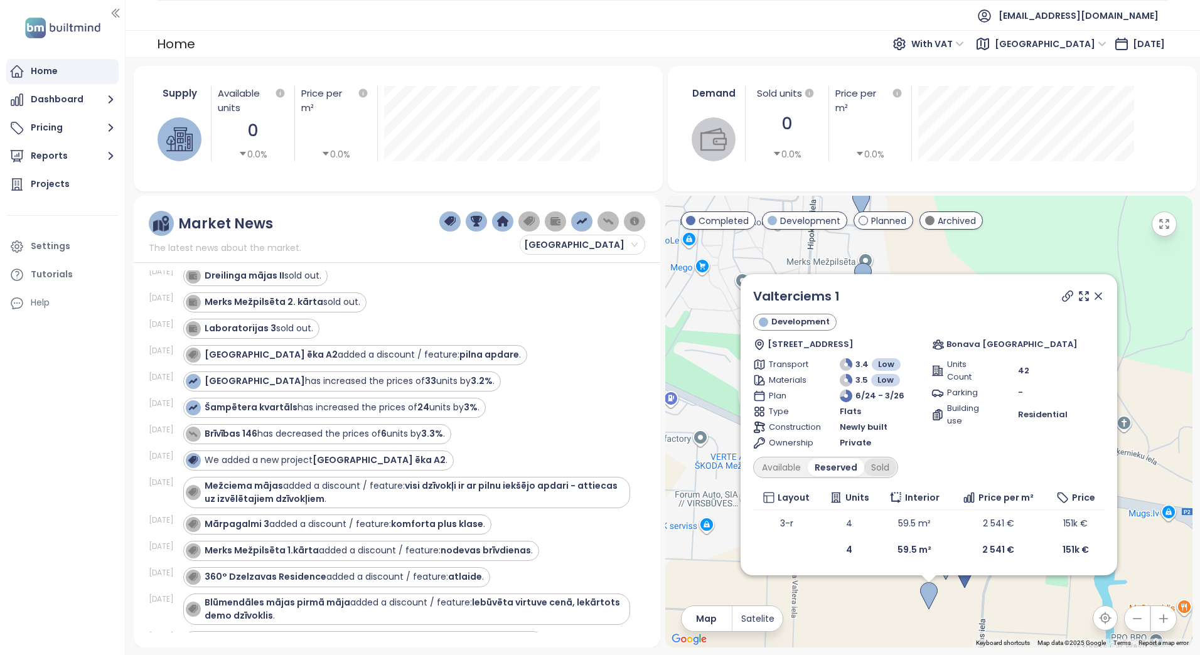
click at [876, 469] on div "Sold" at bounding box center [880, 468] width 32 height 18
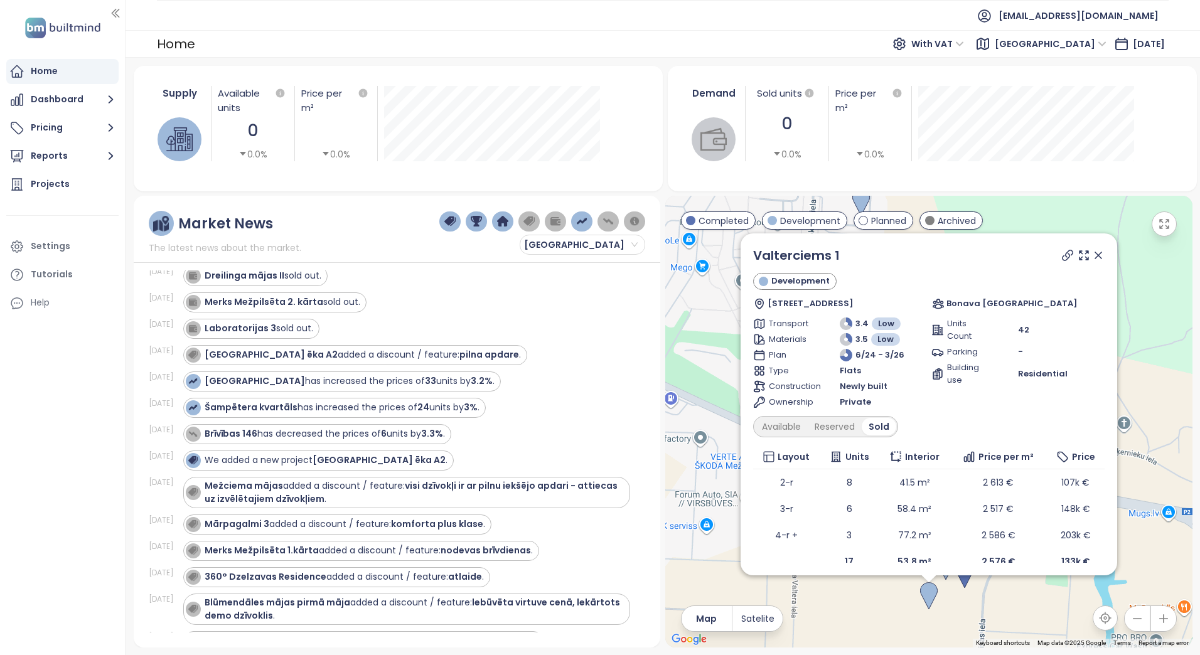
click at [1092, 252] on icon at bounding box center [1098, 255] width 13 height 13
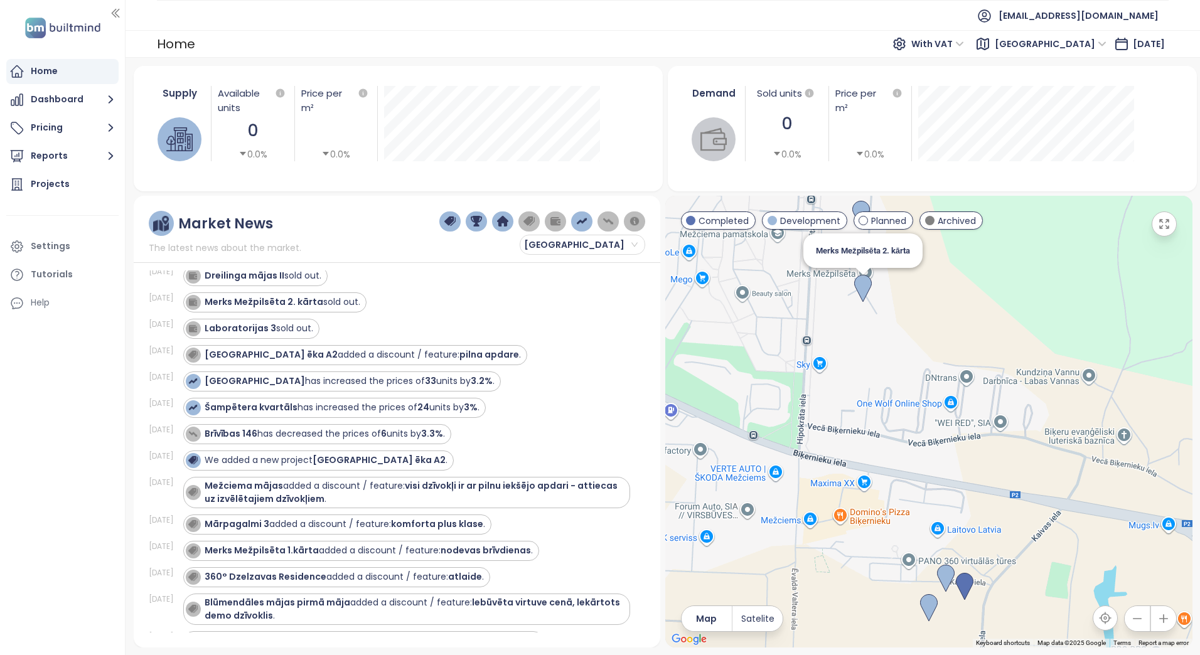
click at [866, 285] on img at bounding box center [863, 289] width 18 height 28
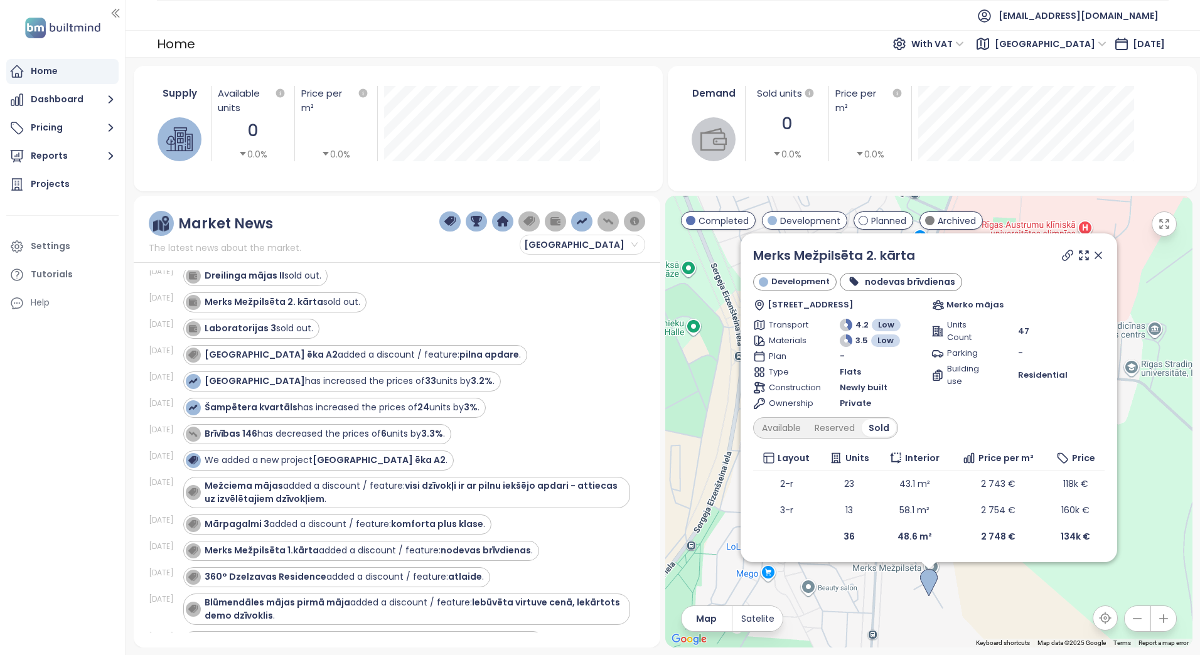
click at [1097, 253] on icon at bounding box center [1098, 255] width 13 height 13
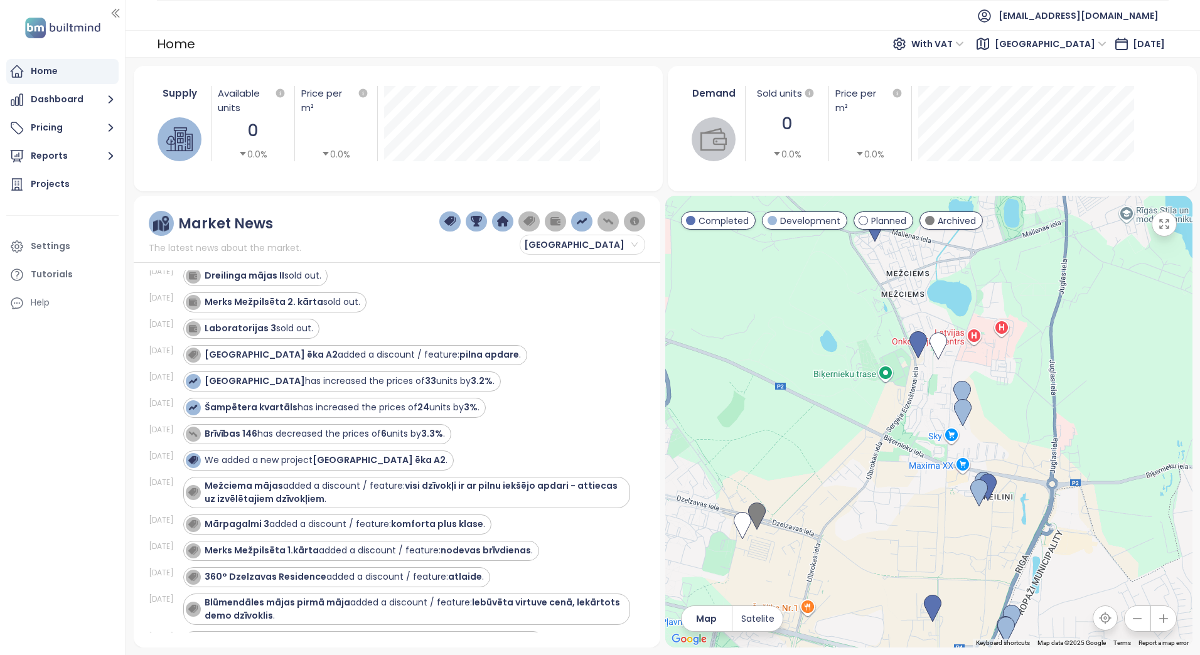
drag, startPoint x: 1042, startPoint y: 518, endPoint x: 1014, endPoint y: 446, distance: 77.5
click at [1014, 447] on div at bounding box center [928, 422] width 527 height 452
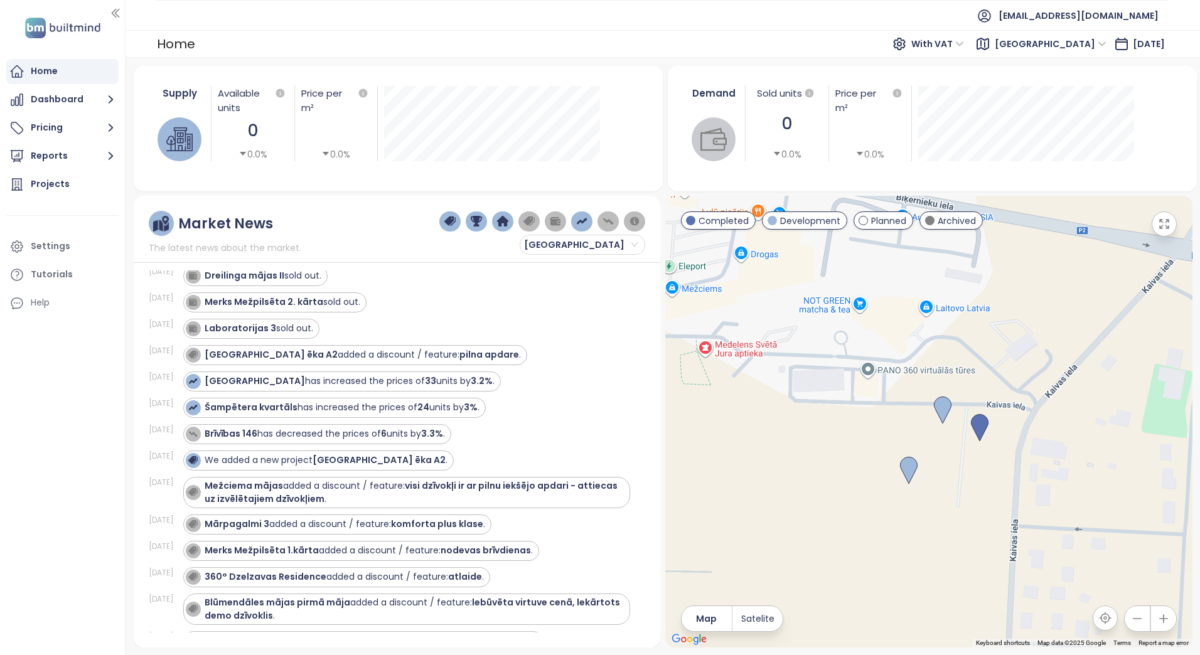
drag, startPoint x: 939, startPoint y: 494, endPoint x: 978, endPoint y: 523, distance: 48.8
click at [978, 523] on div at bounding box center [928, 422] width 527 height 452
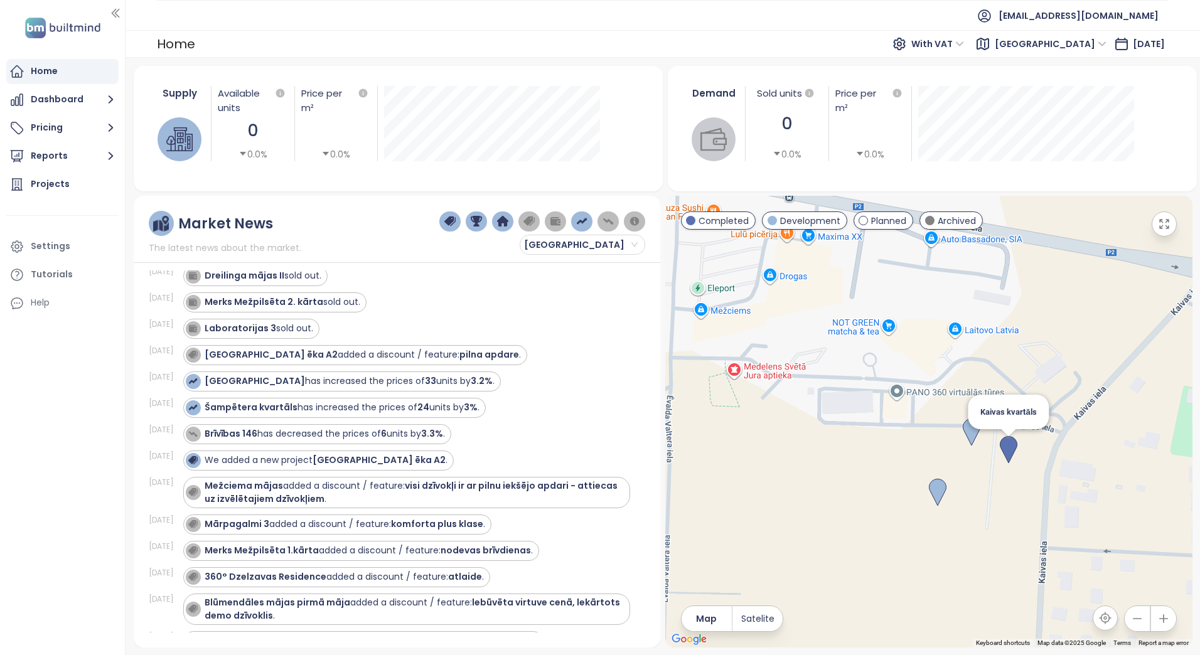
click at [1010, 448] on img at bounding box center [1008, 450] width 18 height 28
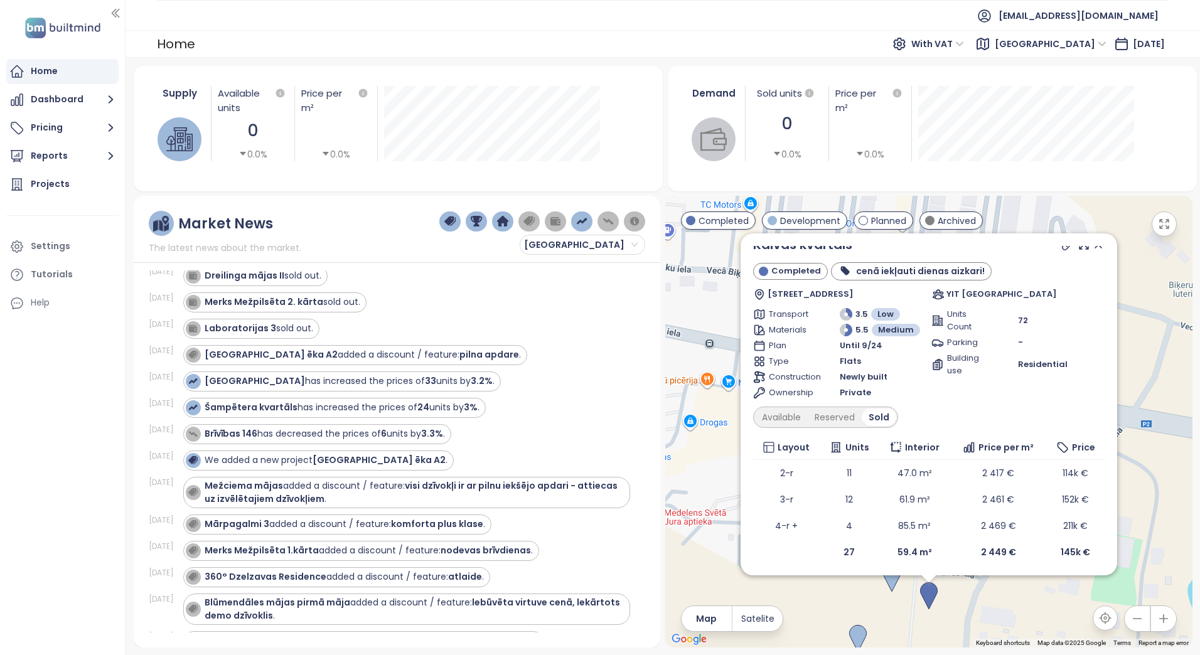
scroll to position [13, 0]
click at [780, 417] on div "Available" at bounding box center [781, 415] width 53 height 18
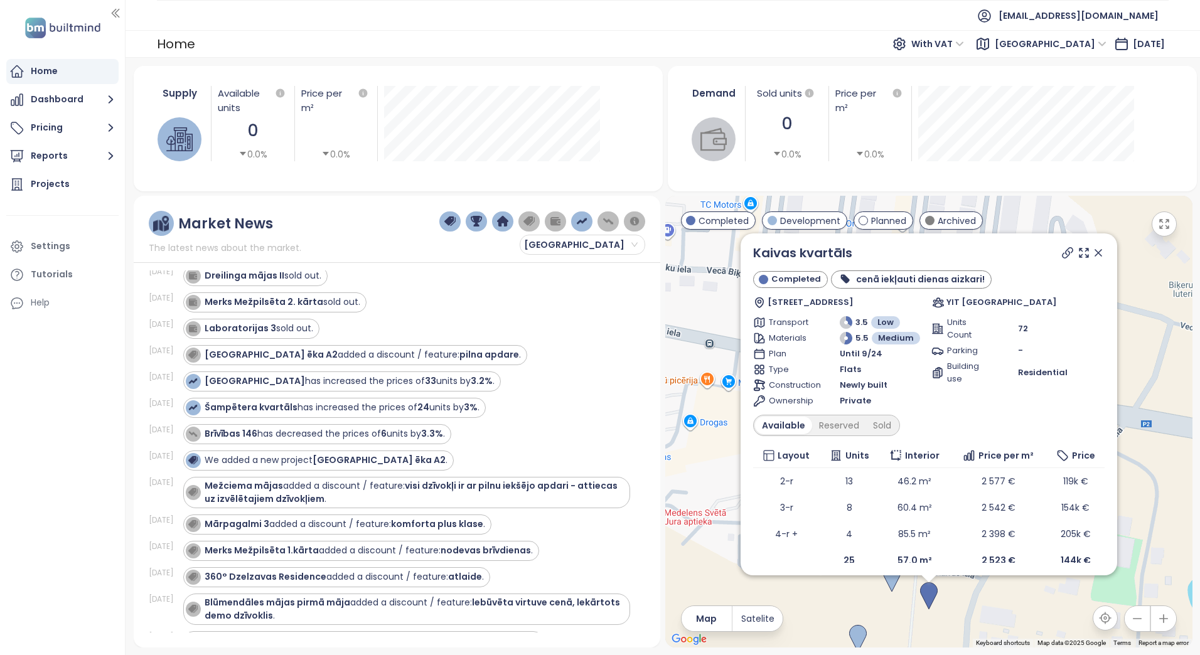
scroll to position [0, 0]
click at [1092, 255] on icon at bounding box center [1098, 255] width 13 height 13
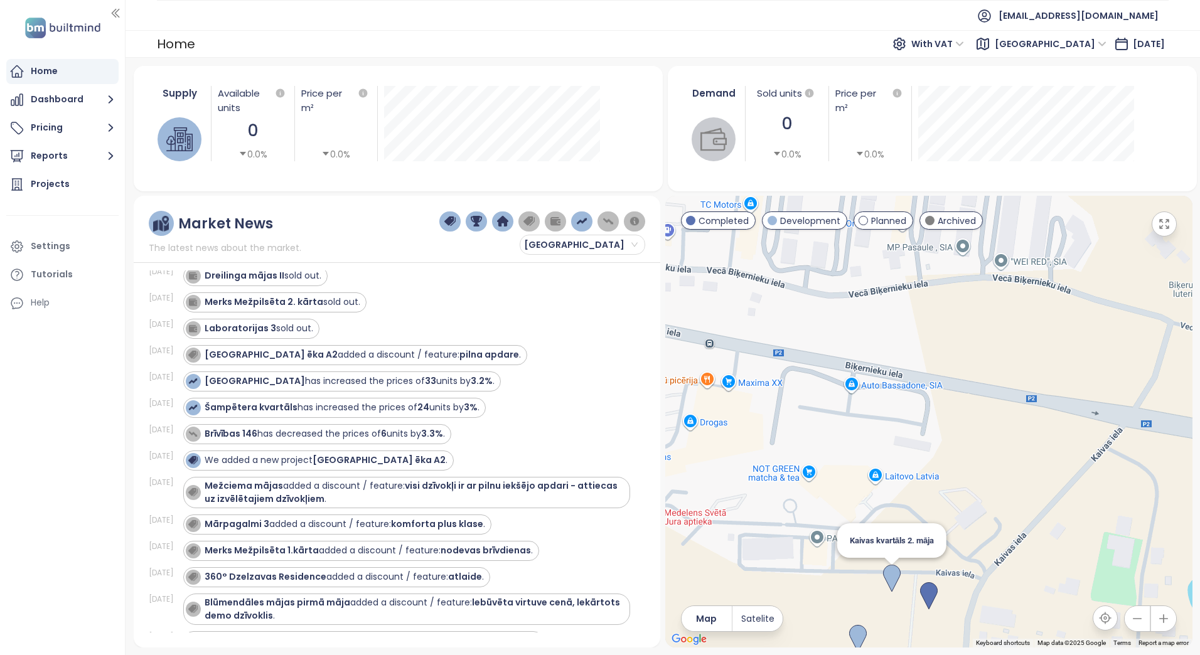
click at [889, 580] on img at bounding box center [892, 579] width 18 height 28
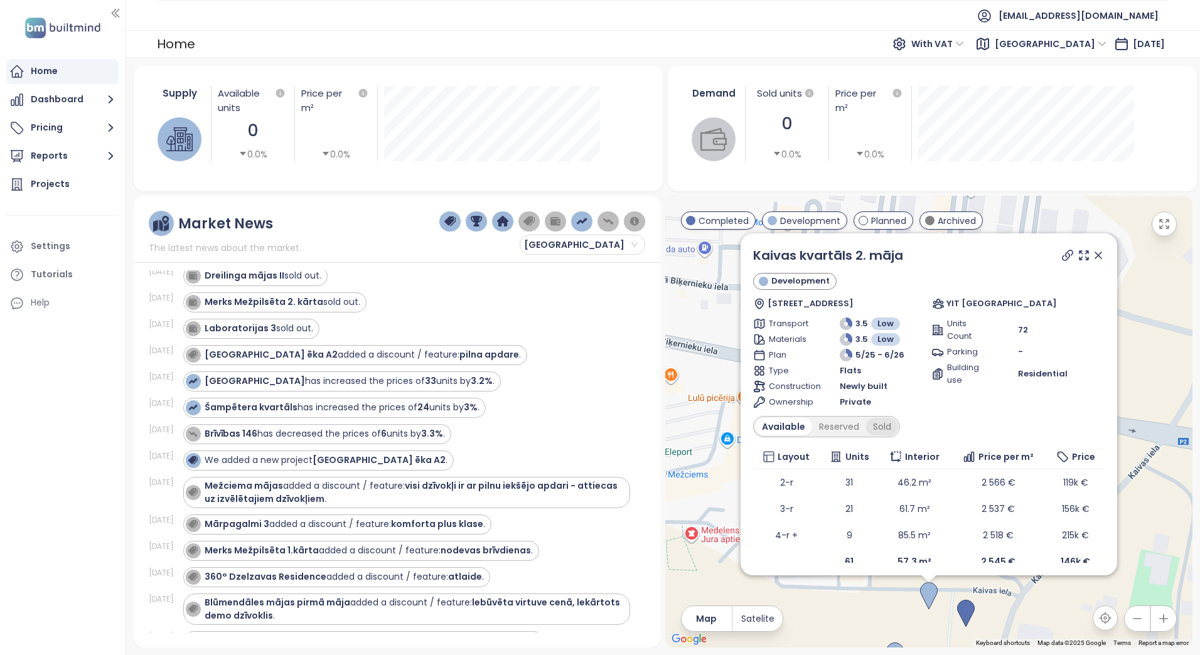
click at [891, 429] on div "Sold" at bounding box center [882, 427] width 32 height 18
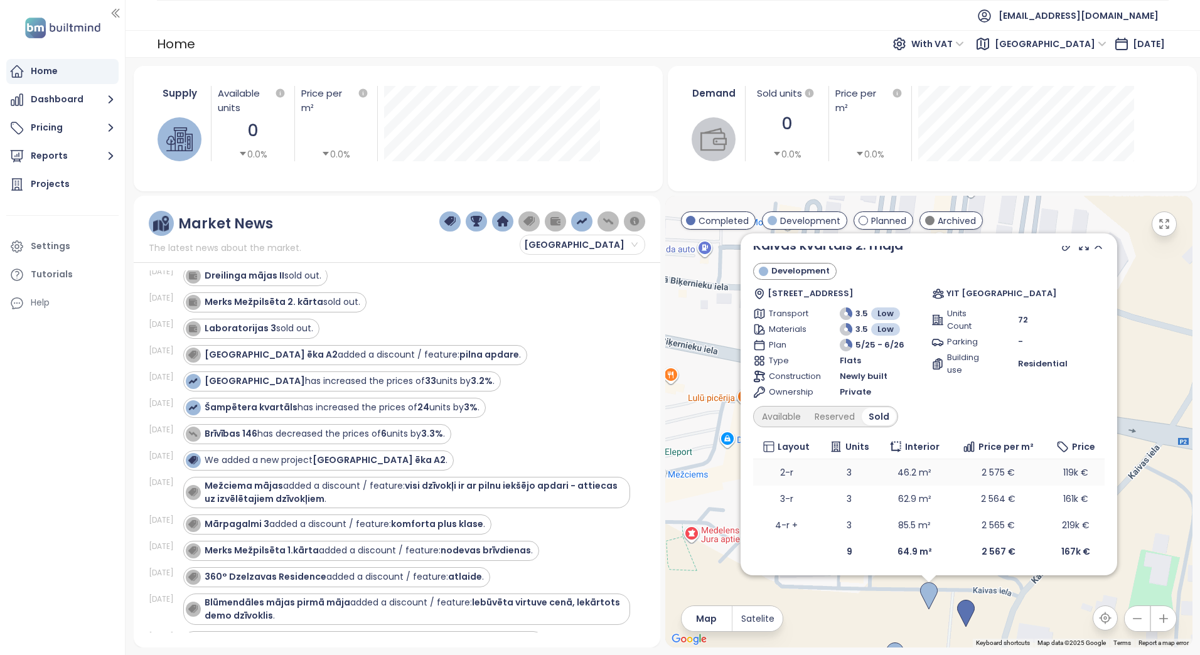
scroll to position [12, 0]
click at [785, 412] on div "Available" at bounding box center [781, 415] width 53 height 18
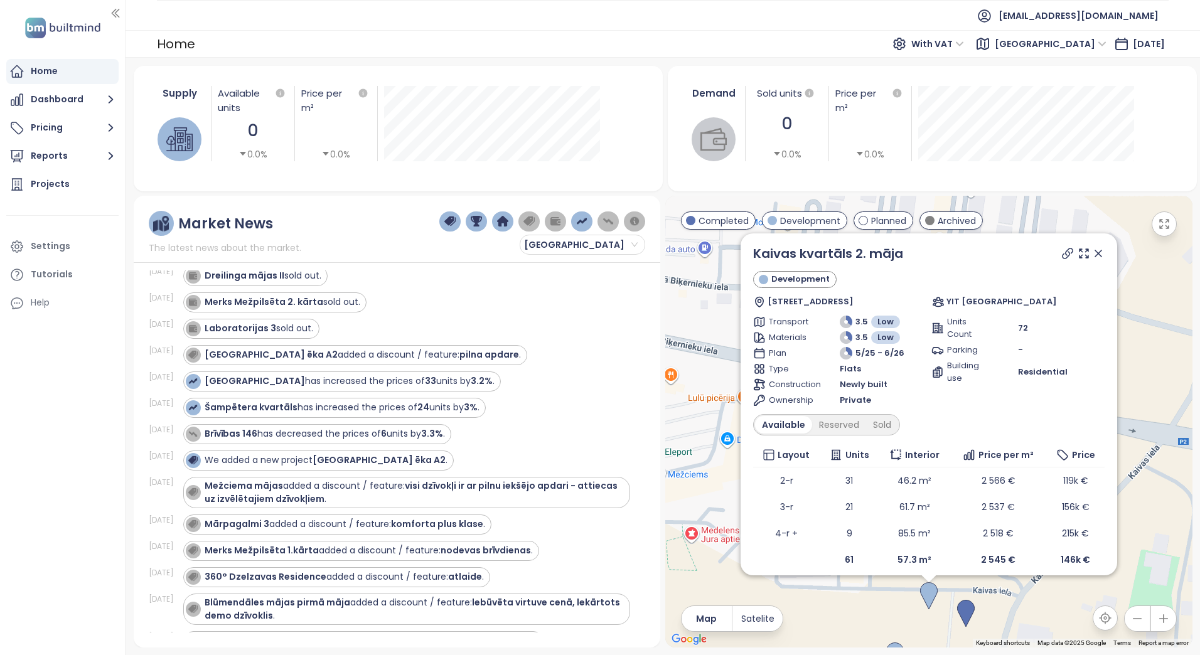
scroll to position [0, 0]
click at [1092, 260] on icon at bounding box center [1098, 255] width 13 height 13
